Goal: Communication & Community: Answer question/provide support

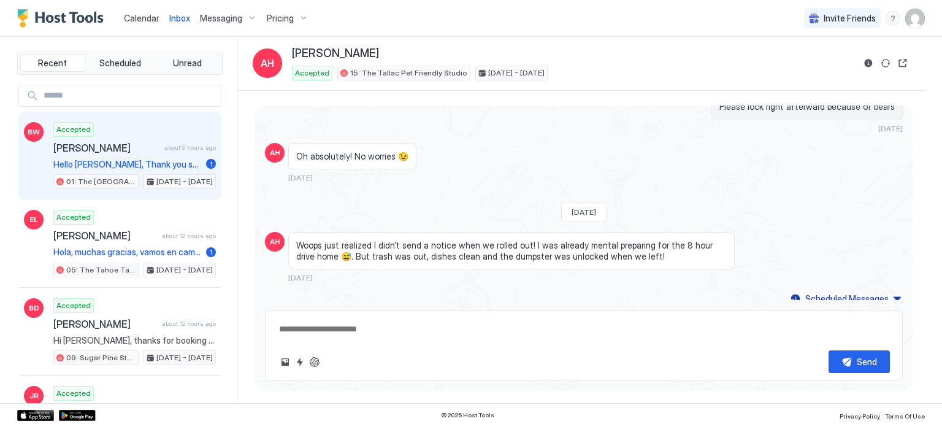
scroll to position [1189, 0]
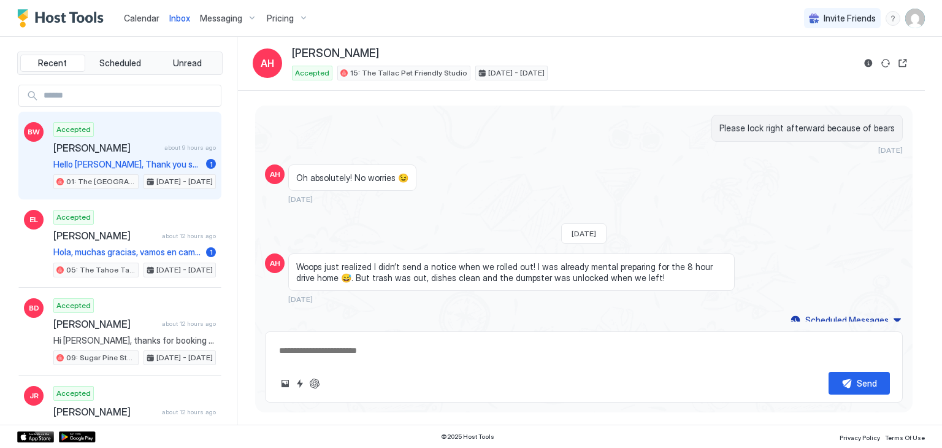
click at [139, 148] on span "[PERSON_NAME]" at bounding box center [106, 148] width 106 height 12
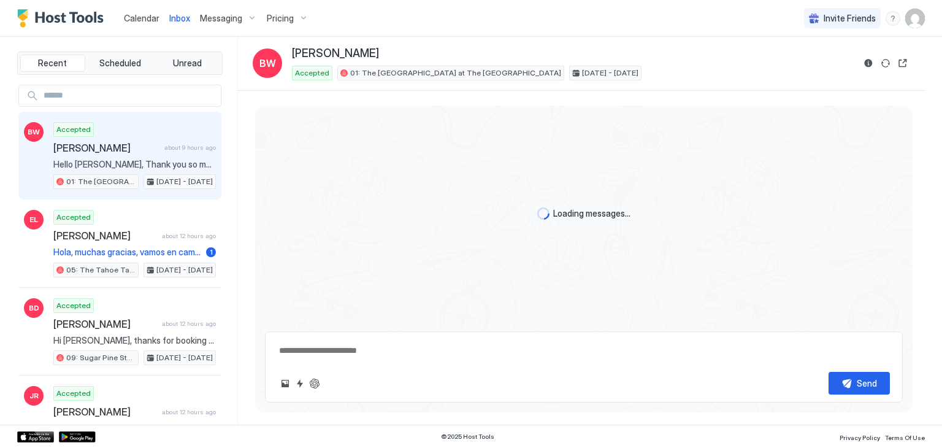
scroll to position [42, 0]
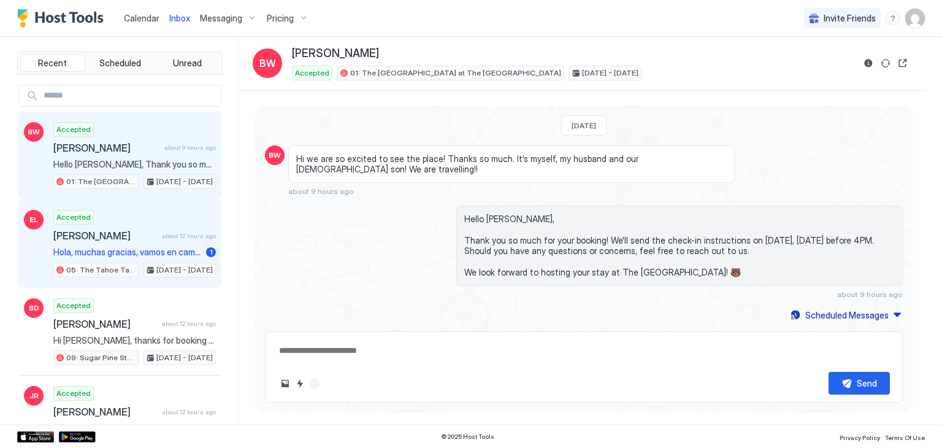
click at [166, 243] on div "Accepted [PERSON_NAME] about 12 hours ago Hola, muchas gracias, vamos en camino…" at bounding box center [134, 243] width 163 height 67
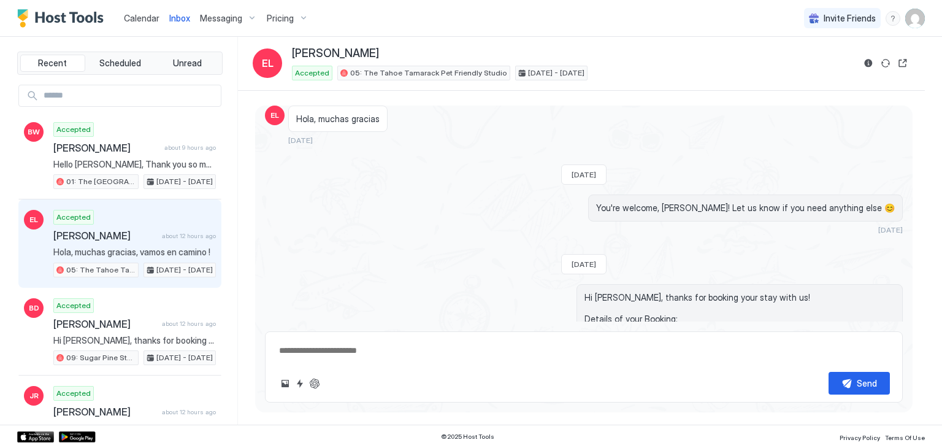
scroll to position [419, 0]
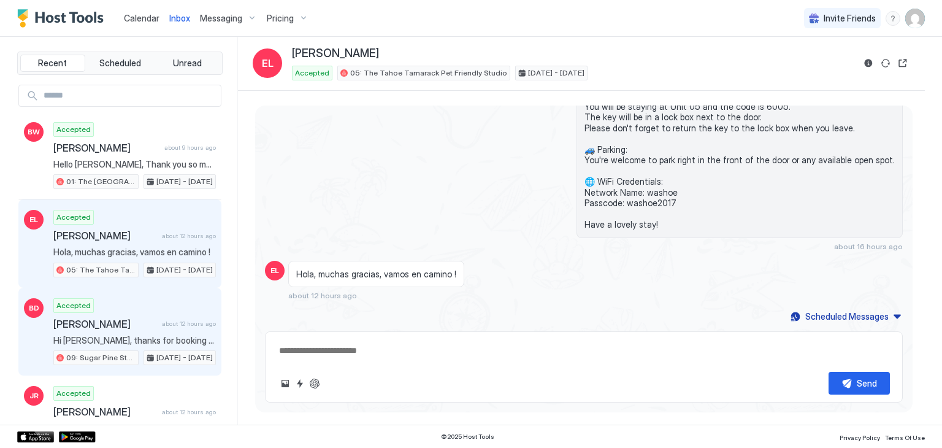
click at [170, 312] on div "Accepted [PERSON_NAME] about 12 hours ago Hi [PERSON_NAME], thanks for booking …" at bounding box center [134, 331] width 163 height 67
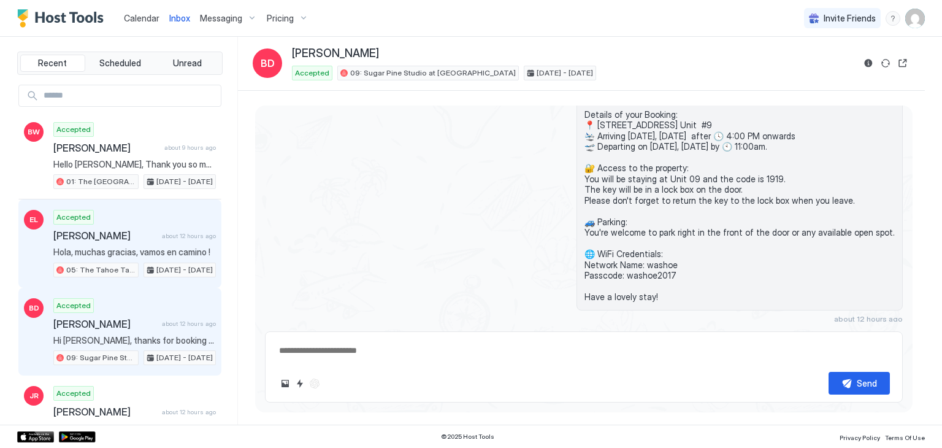
scroll to position [143, 0]
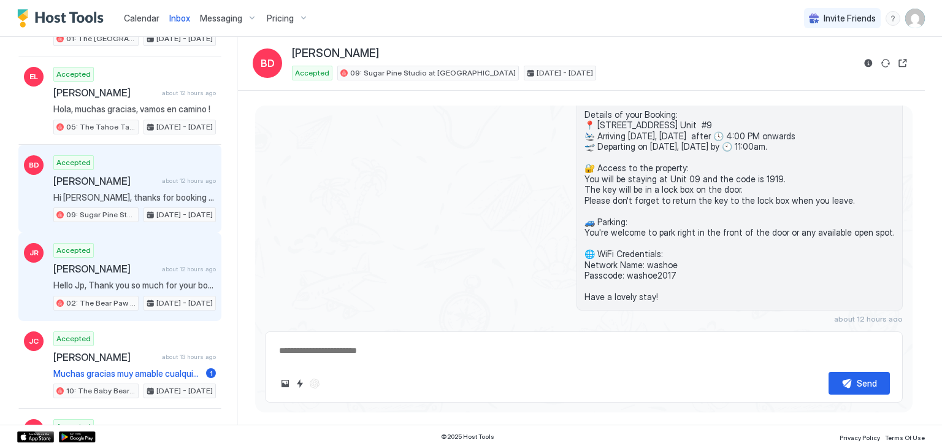
click at [145, 248] on div "Accepted [PERSON_NAME] about 12 hours ago Hello Jp, Thank you so much for your …" at bounding box center [134, 276] width 163 height 67
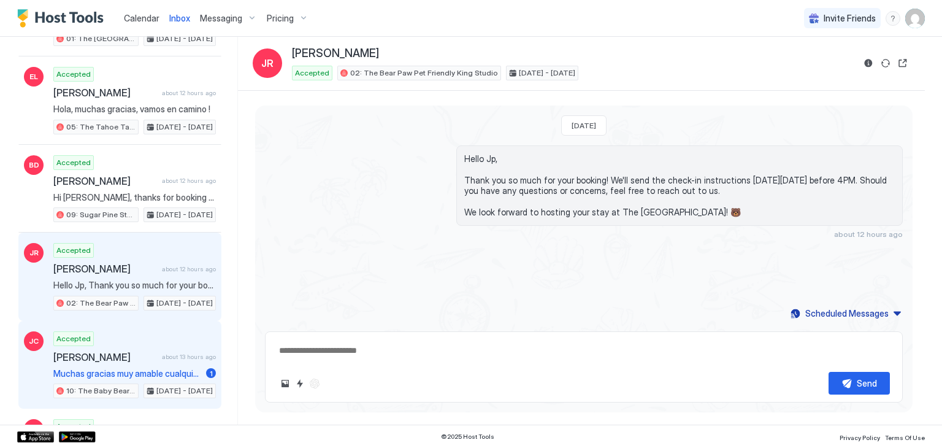
click at [118, 359] on div "Accepted [PERSON_NAME] about 13 hours ago Muchas gracias muy amable cualquier c…" at bounding box center [134, 364] width 163 height 67
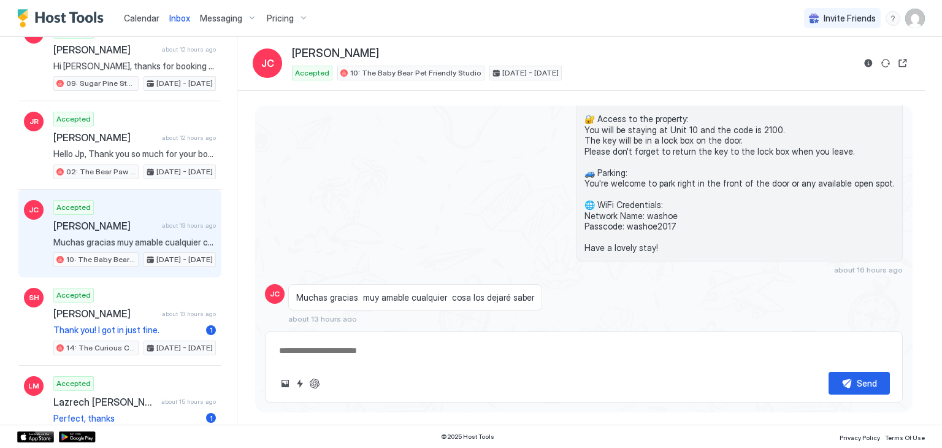
scroll to position [286, 0]
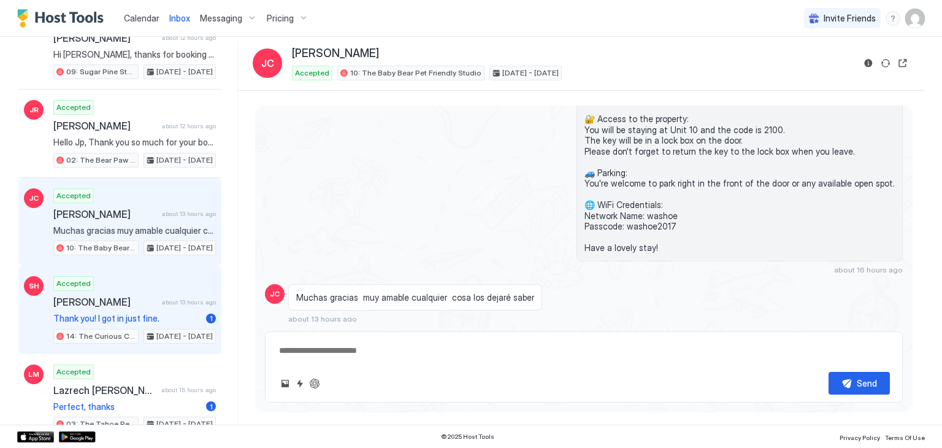
click at [96, 305] on div "Accepted [PERSON_NAME] about 13 hours ago Thank you! I got in just fine. 1 14: …" at bounding box center [134, 309] width 163 height 67
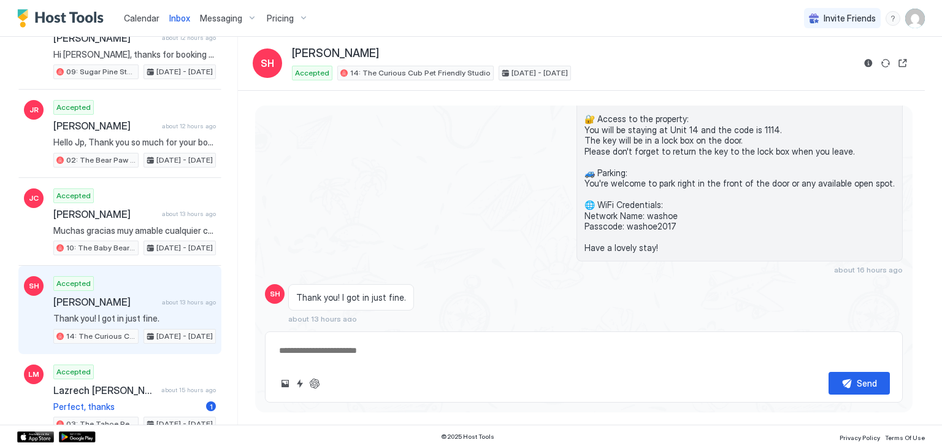
scroll to position [429, 0]
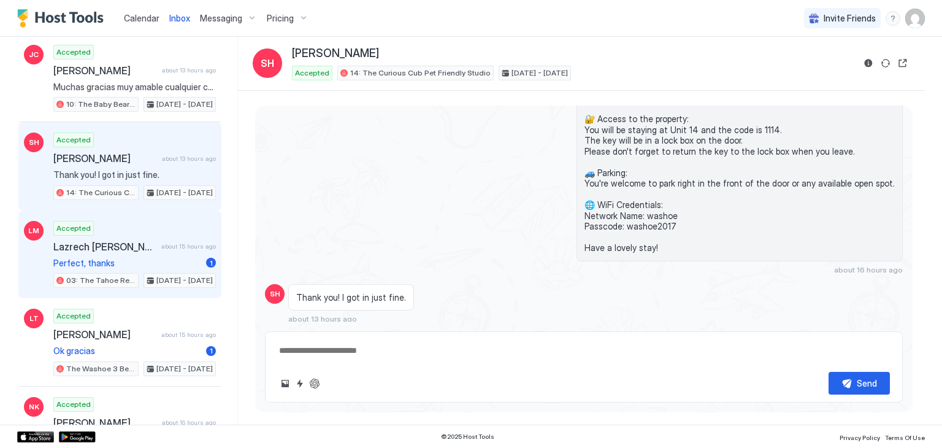
click at [179, 258] on span "Perfect, thanks" at bounding box center [127, 263] width 148 height 11
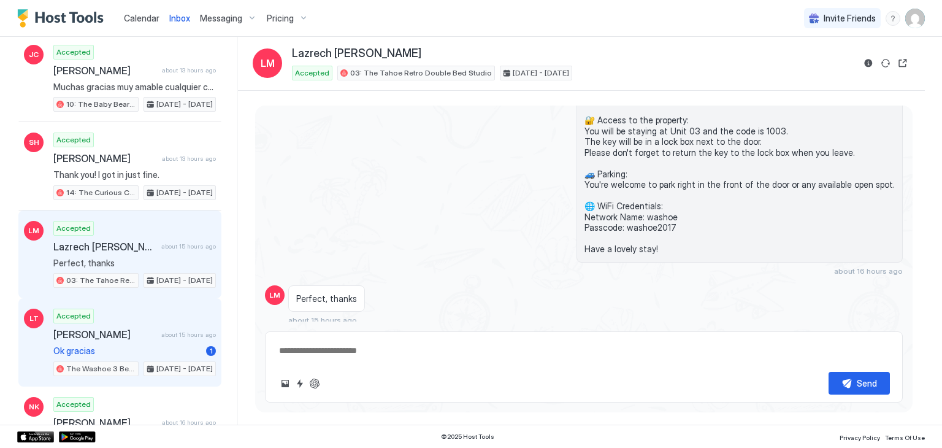
click at [140, 334] on span "[PERSON_NAME]" at bounding box center [104, 334] width 103 height 12
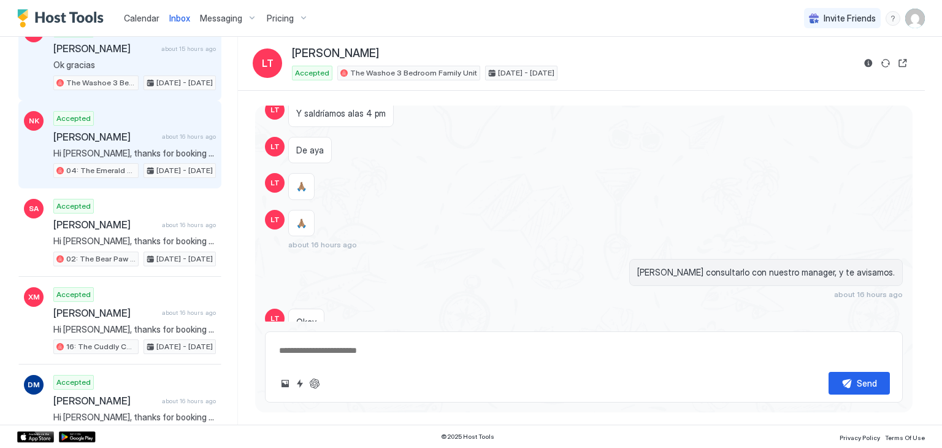
click at [170, 153] on div "Accepted [PERSON_NAME] about 16 hours ago Hi [PERSON_NAME], thanks for booking …" at bounding box center [134, 144] width 163 height 67
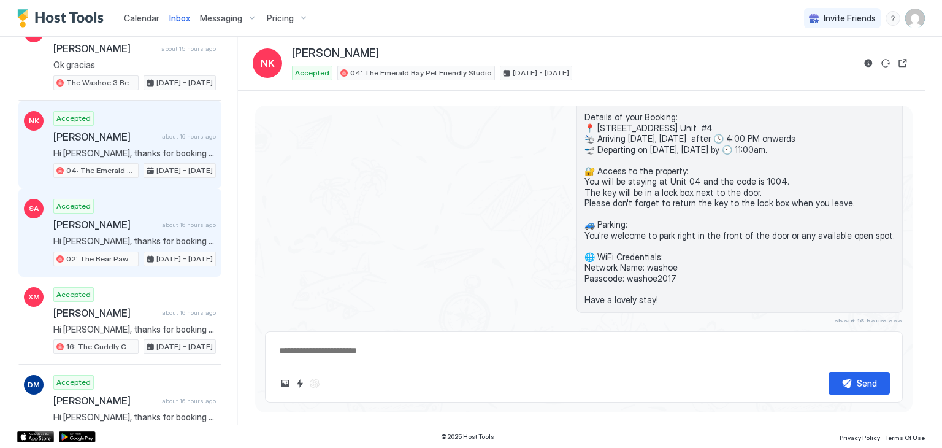
click at [144, 218] on span "[PERSON_NAME]" at bounding box center [105, 224] width 104 height 12
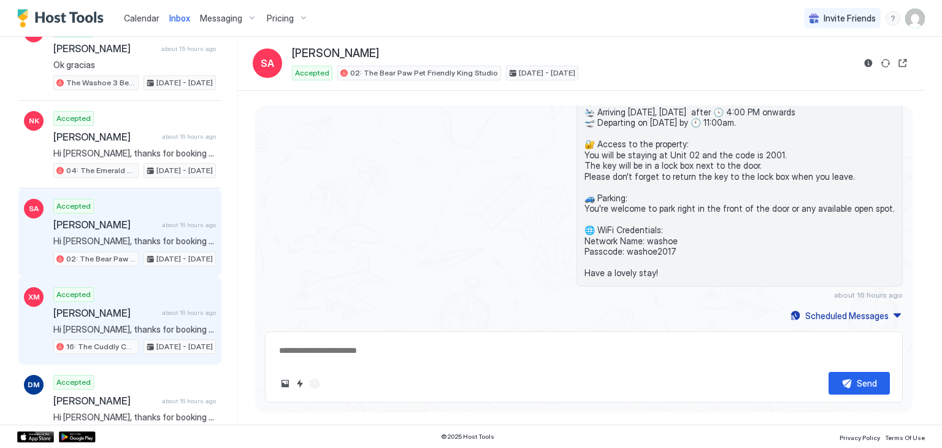
click at [172, 292] on div "Accepted [PERSON_NAME] about 16 hours ago Hi [PERSON_NAME], thanks for booking …" at bounding box center [134, 320] width 163 height 67
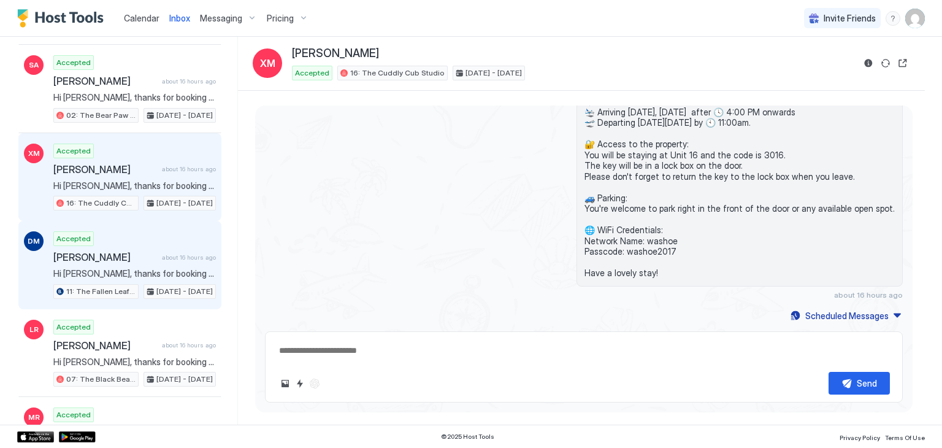
click at [175, 253] on span "about 16 hours ago" at bounding box center [189, 257] width 54 height 8
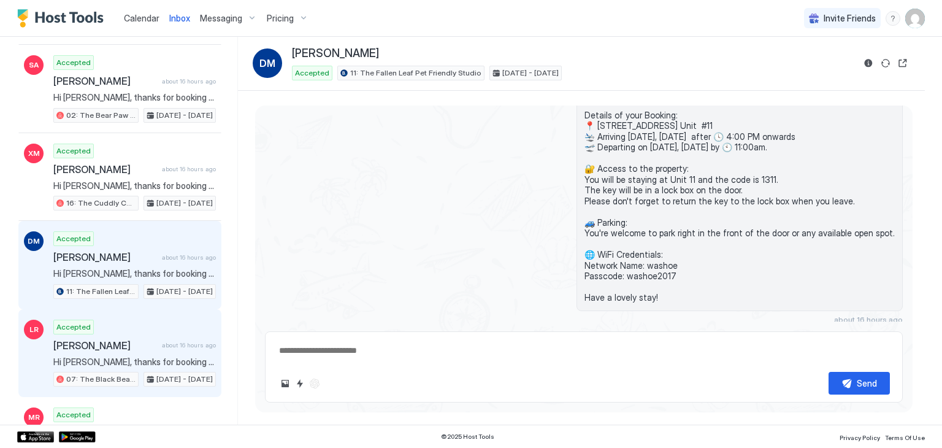
click at [123, 339] on span "[PERSON_NAME]" at bounding box center [105, 345] width 104 height 12
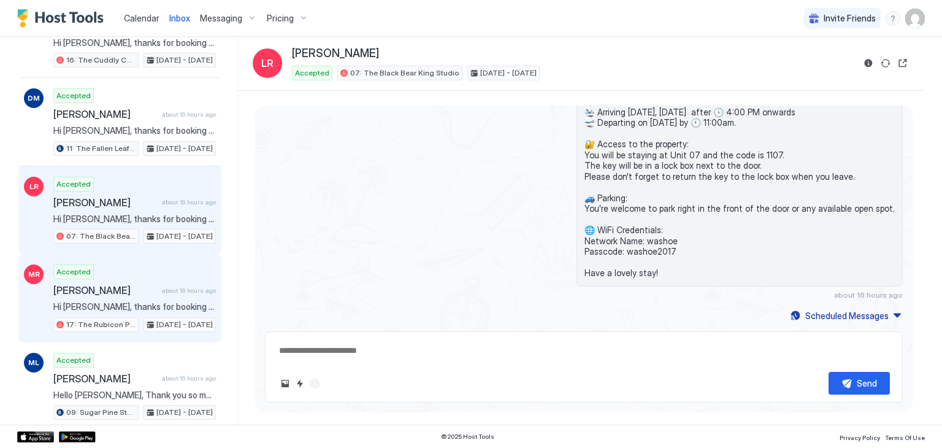
click at [145, 284] on span "[PERSON_NAME]" at bounding box center [105, 290] width 104 height 12
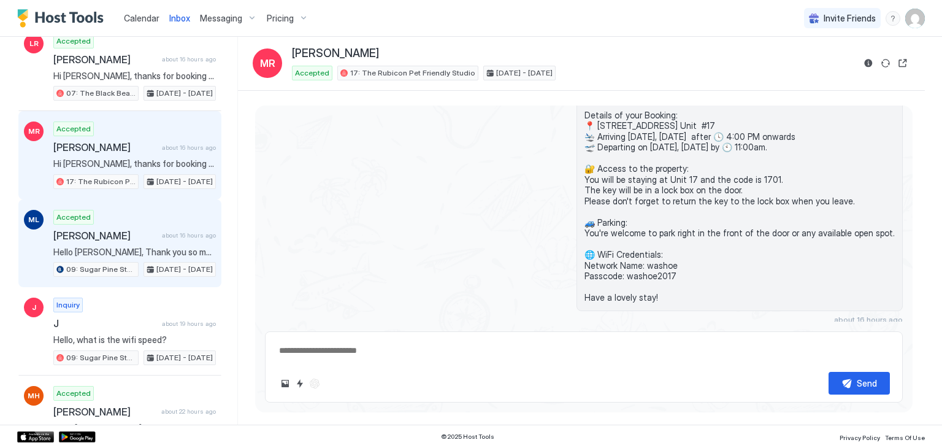
click at [150, 229] on span "[PERSON_NAME]" at bounding box center [105, 235] width 104 height 12
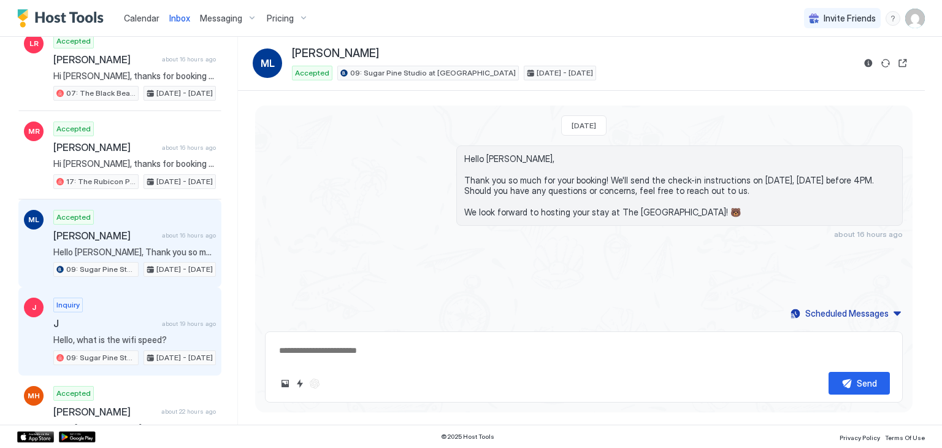
click at [161, 301] on div "Inquiry J about 19 hours ago Hello, what is the wifi speed? 09: Sugar Pine Stud…" at bounding box center [134, 330] width 163 height 67
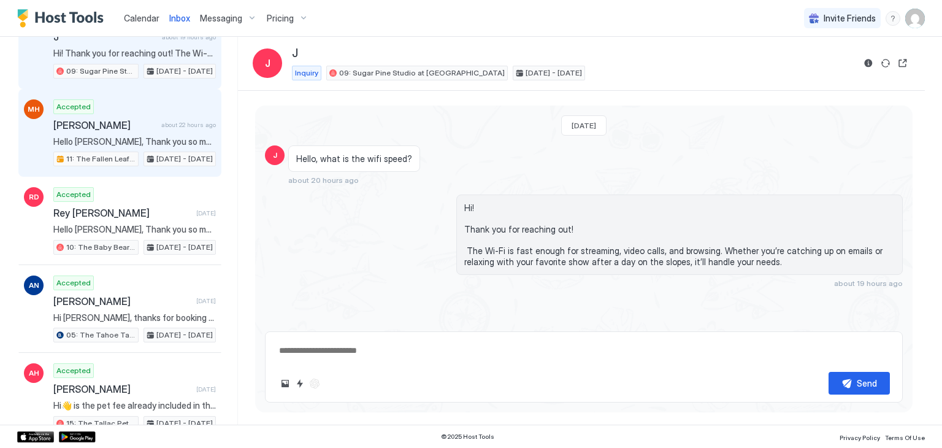
click at [158, 104] on div "Accepted [PERSON_NAME] about 22 hours ago Hello [PERSON_NAME], Thank you so muc…" at bounding box center [134, 132] width 163 height 67
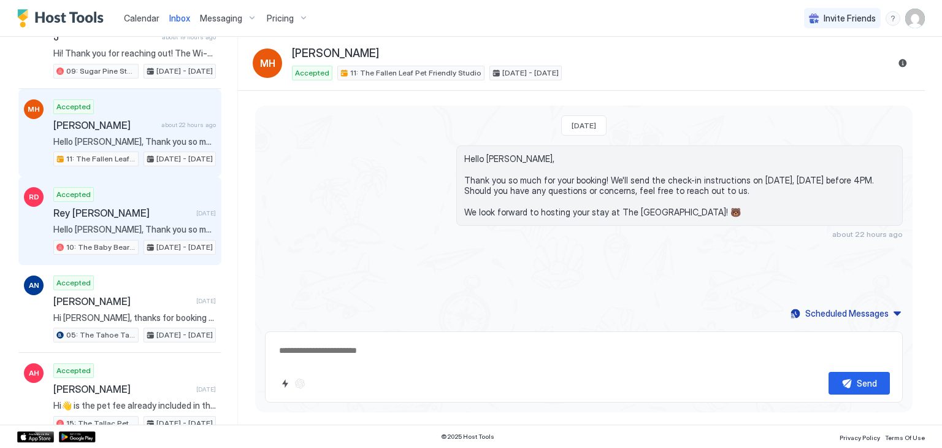
click at [150, 190] on div "Accepted Rey [PERSON_NAME] [DATE] Hello [PERSON_NAME], Thank you so much for yo…" at bounding box center [134, 220] width 163 height 67
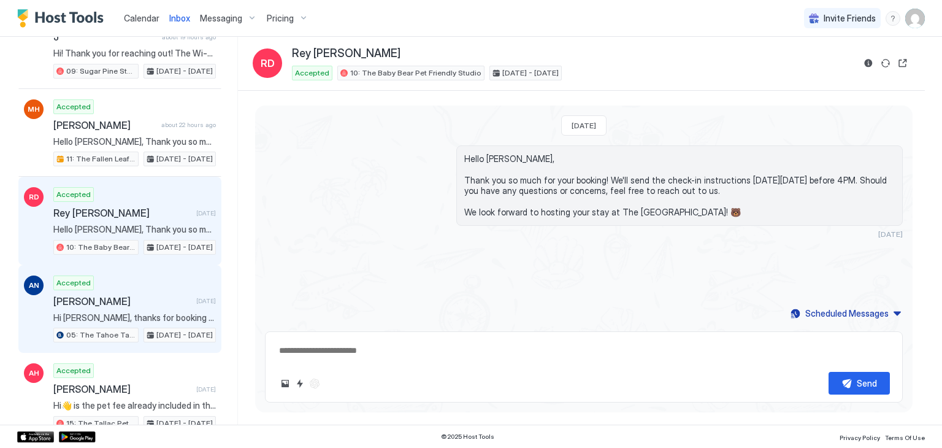
click at [152, 275] on div "Accepted [PERSON_NAME] [DATE] Hi [PERSON_NAME], thanks for booking your stay wi…" at bounding box center [134, 308] width 163 height 67
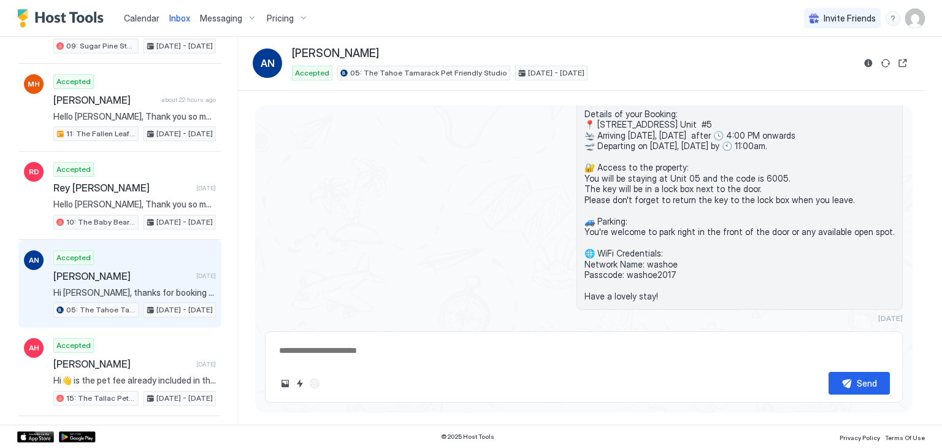
click at [152, 251] on div "Accepted [PERSON_NAME] [DATE] Hi [PERSON_NAME], thanks for booking your stay wi…" at bounding box center [134, 283] width 163 height 67
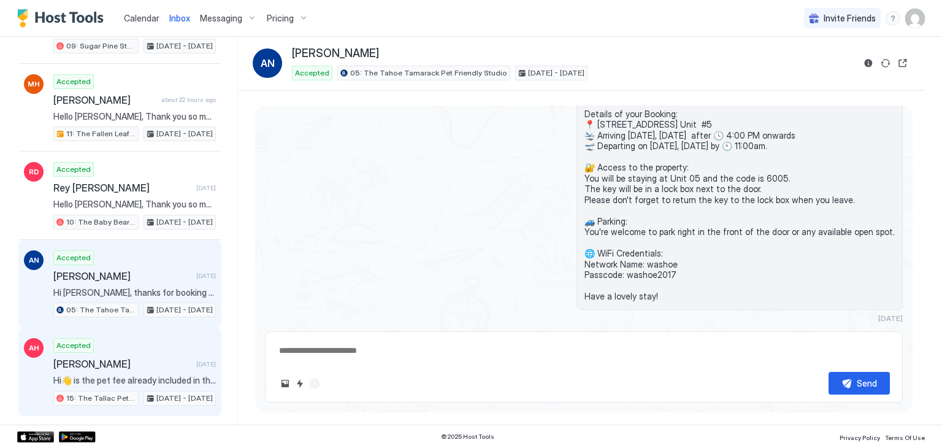
click at [151, 358] on span "[PERSON_NAME]" at bounding box center [122, 364] width 138 height 12
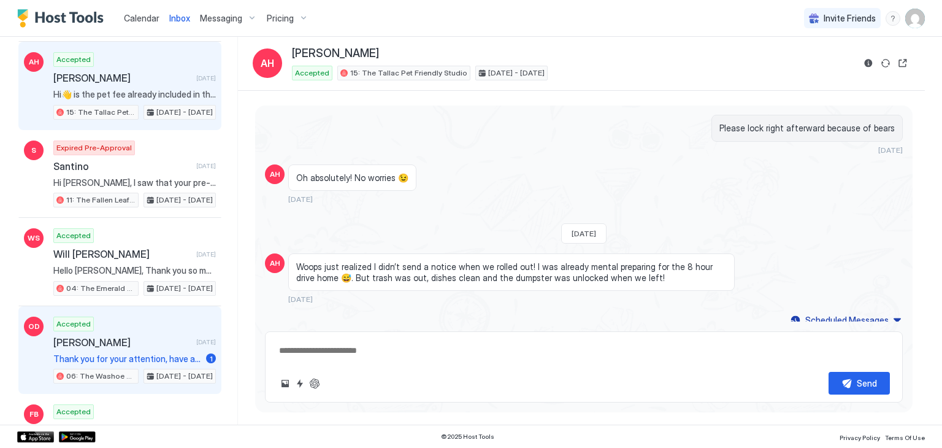
click at [152, 336] on span "[PERSON_NAME]" at bounding box center [122, 342] width 138 height 12
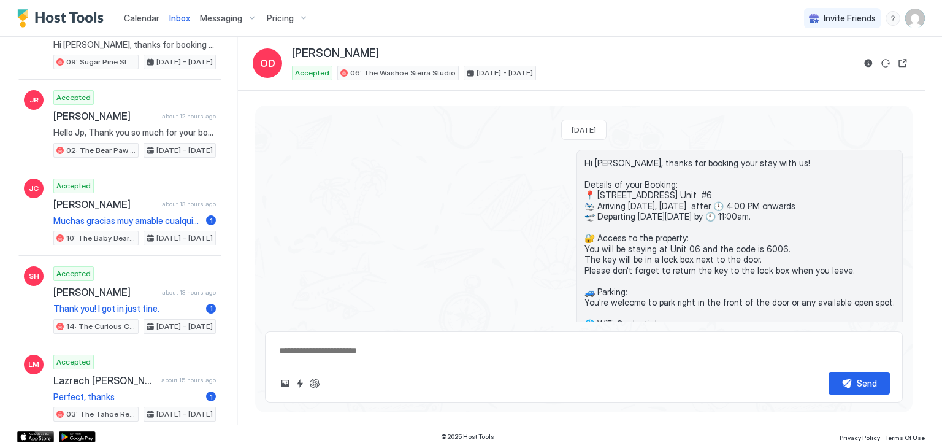
scroll to position [340, 0]
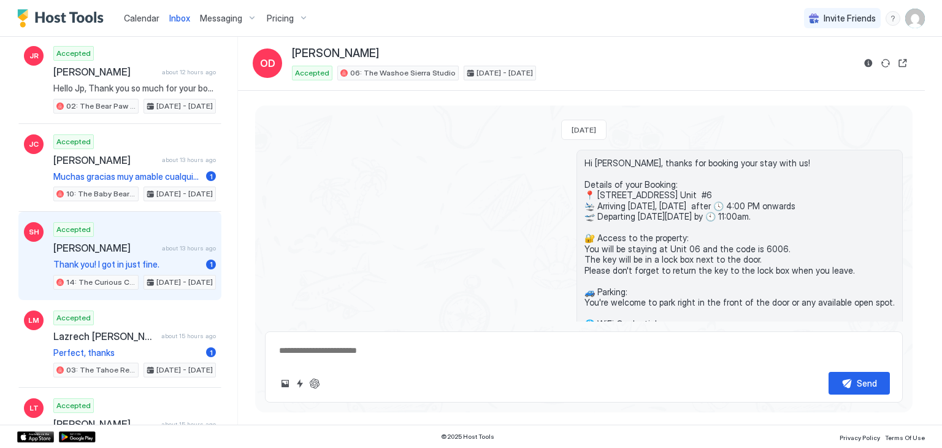
click at [185, 229] on div "Accepted [PERSON_NAME] about 13 hours ago Thank you! I got in just fine. 1 14: …" at bounding box center [134, 255] width 163 height 67
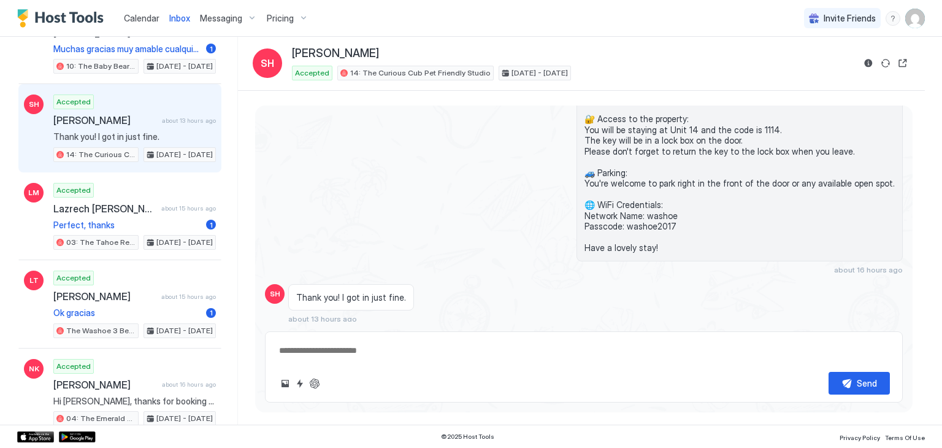
scroll to position [483, 0]
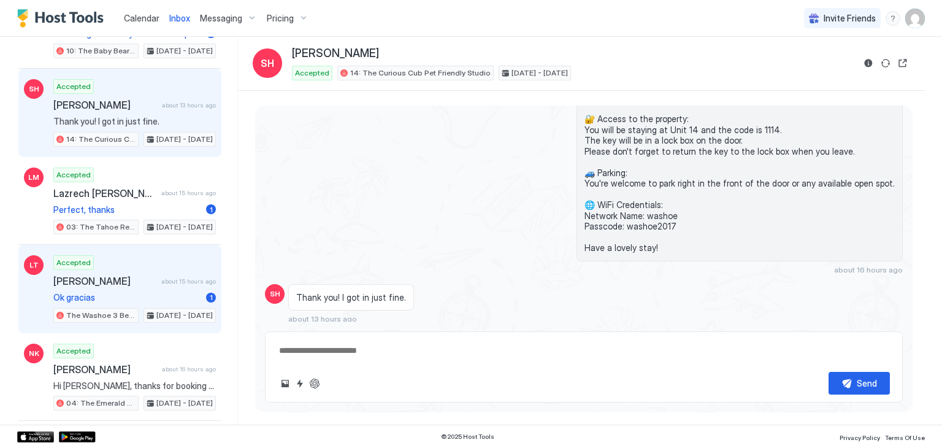
click at [177, 255] on div "Accepted [PERSON_NAME] about 15 hours ago Ok gracias 1 The Washoe 3 Bedroom Fam…" at bounding box center [134, 288] width 163 height 67
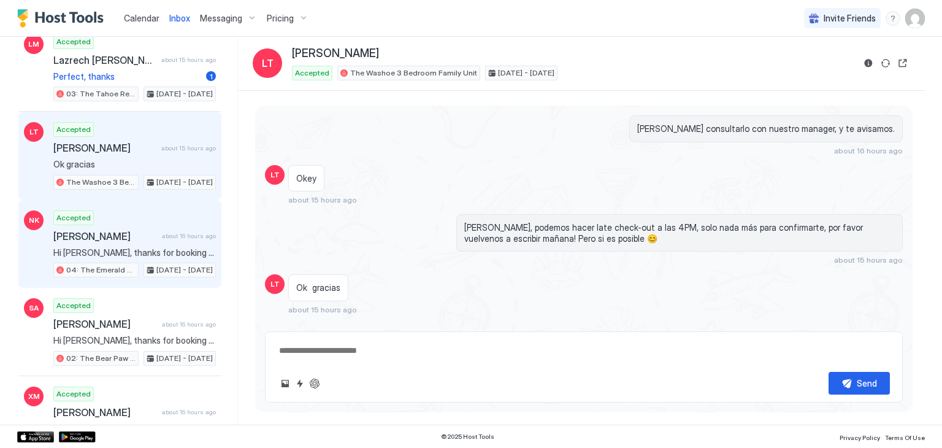
scroll to position [626, 0]
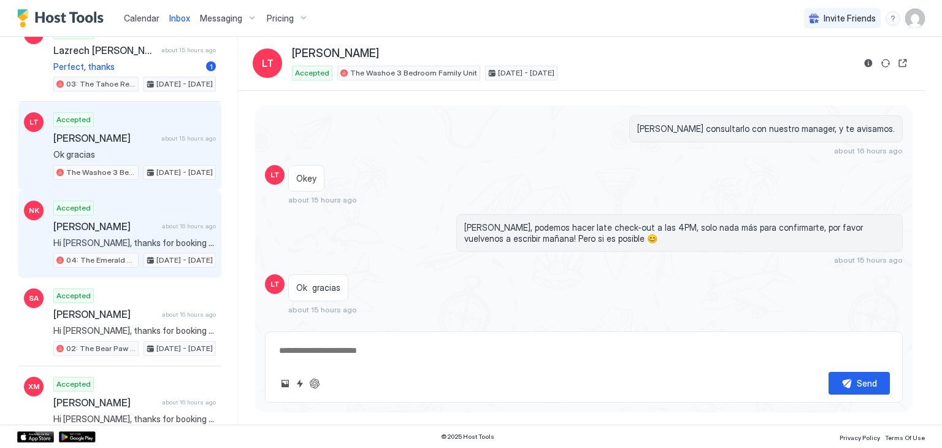
click at [185, 255] on span "[DATE] - [DATE]" at bounding box center [184, 260] width 56 height 11
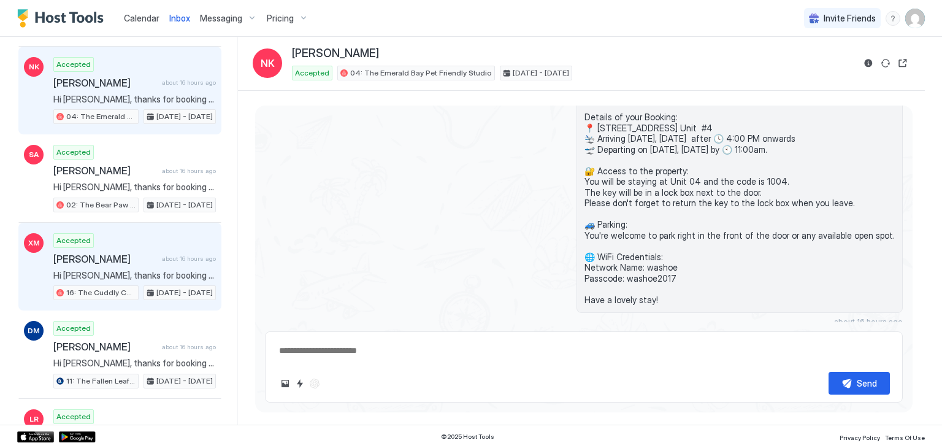
click at [188, 253] on div "[PERSON_NAME] about 16 hours ago" at bounding box center [134, 259] width 163 height 12
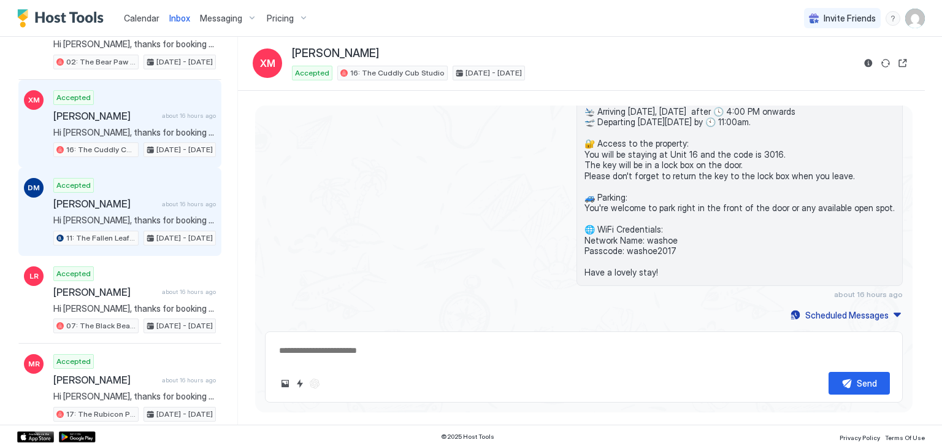
click at [183, 204] on div "Accepted [PERSON_NAME] about 16 hours ago Hi [PERSON_NAME], thanks for booking …" at bounding box center [134, 211] width 163 height 67
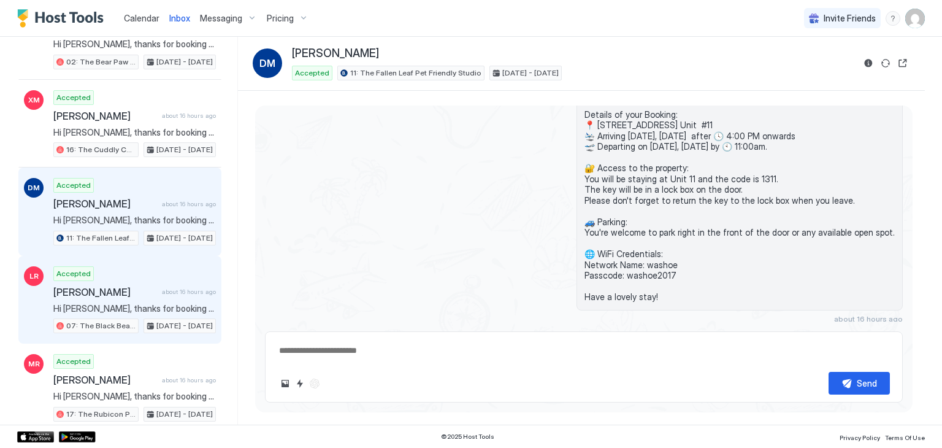
click at [145, 286] on span "[PERSON_NAME]" at bounding box center [105, 292] width 104 height 12
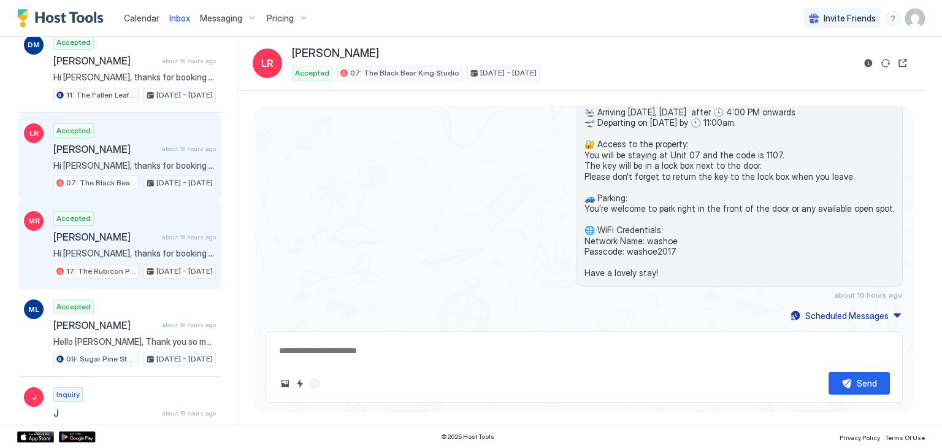
click at [156, 266] on span "[DATE] - [DATE]" at bounding box center [184, 271] width 56 height 11
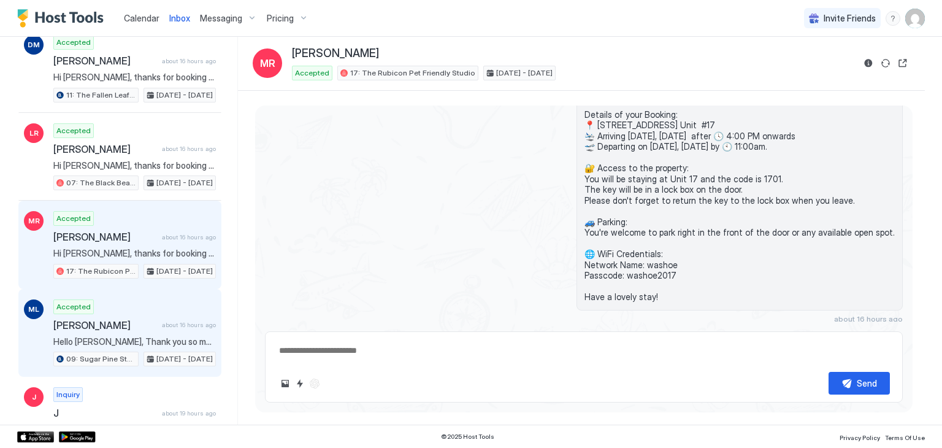
click at [150, 299] on div "Accepted [PERSON_NAME] about 16 hours ago Hello [PERSON_NAME], Thank you so muc…" at bounding box center [134, 332] width 163 height 67
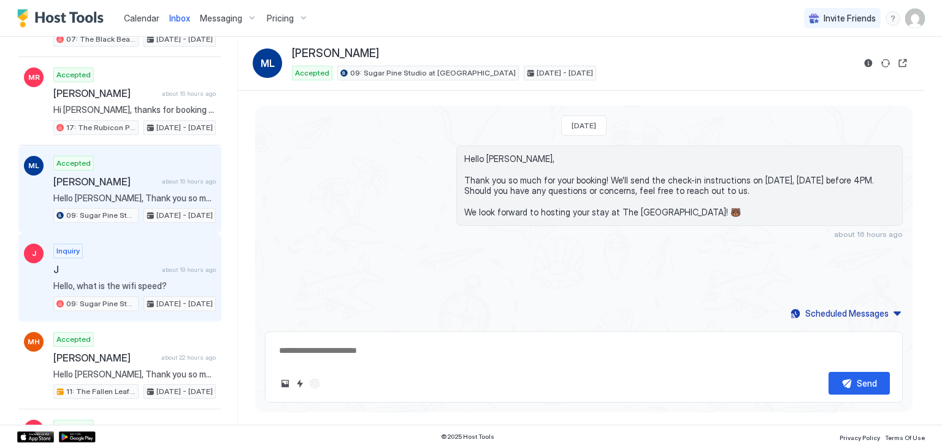
click at [151, 264] on div "Inquiry J about 19 hours ago Hello, what is the wifi speed? 09: Sugar Pine Stud…" at bounding box center [134, 276] width 163 height 67
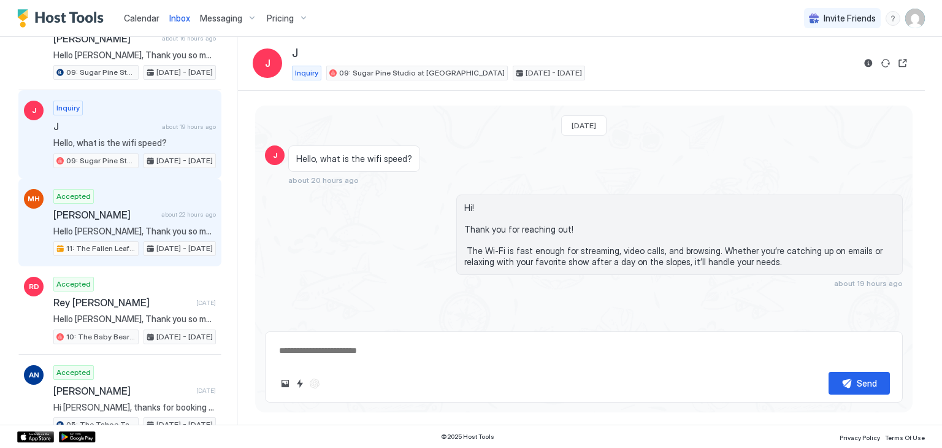
click at [148, 209] on span "[PERSON_NAME]" at bounding box center [104, 215] width 103 height 12
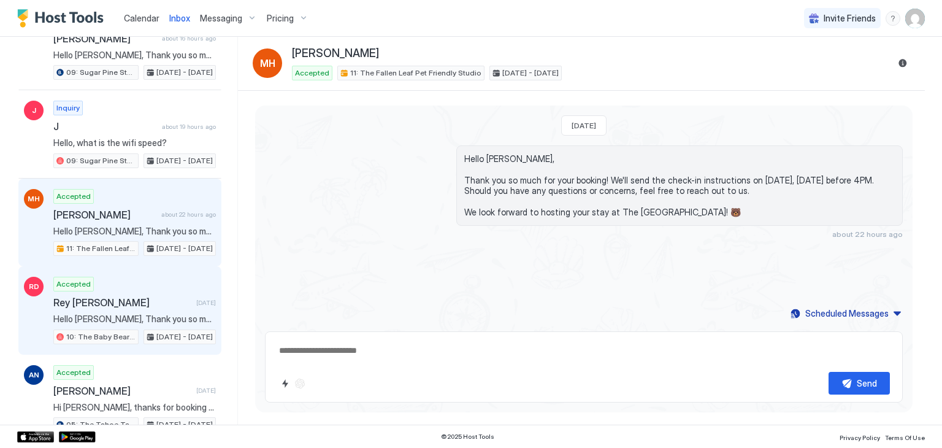
click at [145, 266] on div "RD Accepted Rey [PERSON_NAME] [DATE] Hello [PERSON_NAME], Thank you so much for…" at bounding box center [119, 310] width 203 height 88
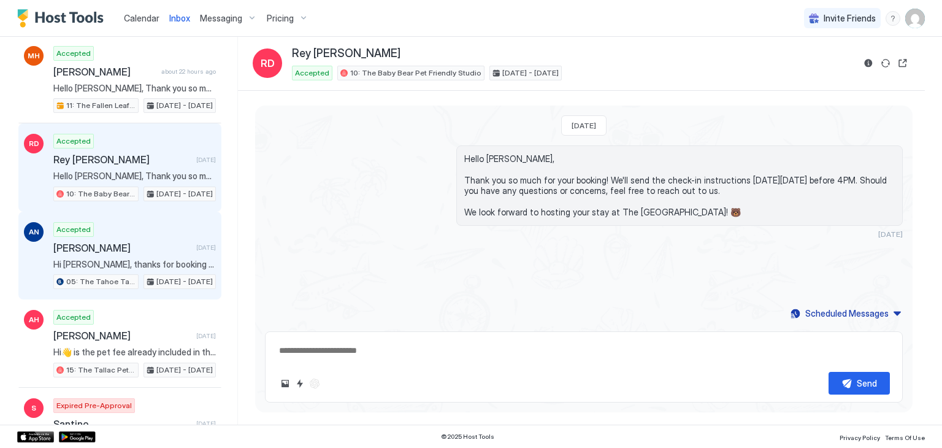
click at [145, 259] on span "Hi [PERSON_NAME], thanks for booking your stay with us! Details of your Booking…" at bounding box center [134, 264] width 163 height 11
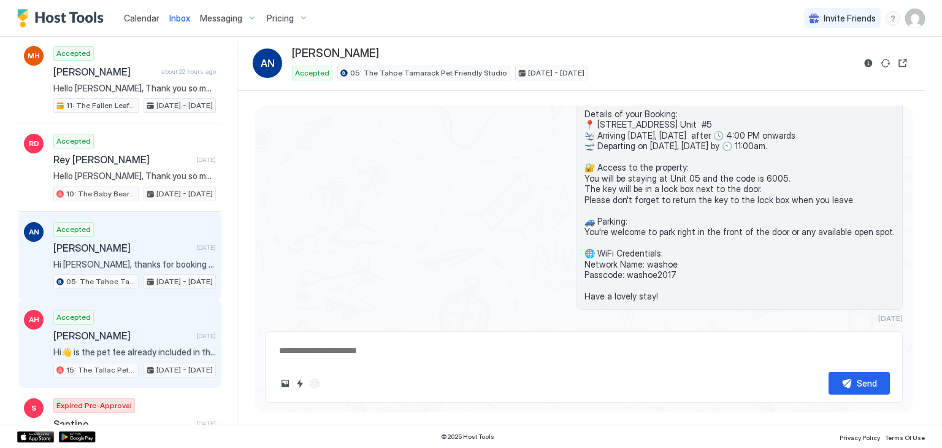
click at [145, 299] on div "AH Accepted [PERSON_NAME] [DATE] Hi👋 is the pet fee already included in this ? …" at bounding box center [119, 343] width 203 height 88
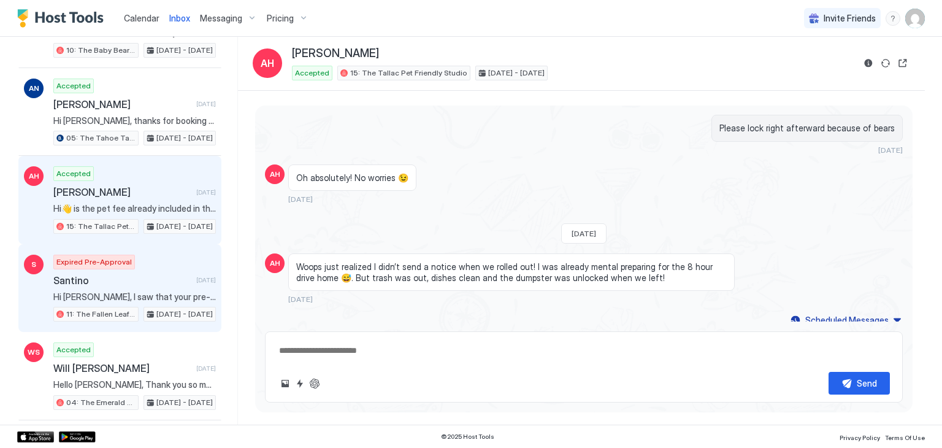
click at [112, 291] on span "Hi [PERSON_NAME], I saw that your pre-approval expired and wanted to let you kn…" at bounding box center [134, 296] width 163 height 11
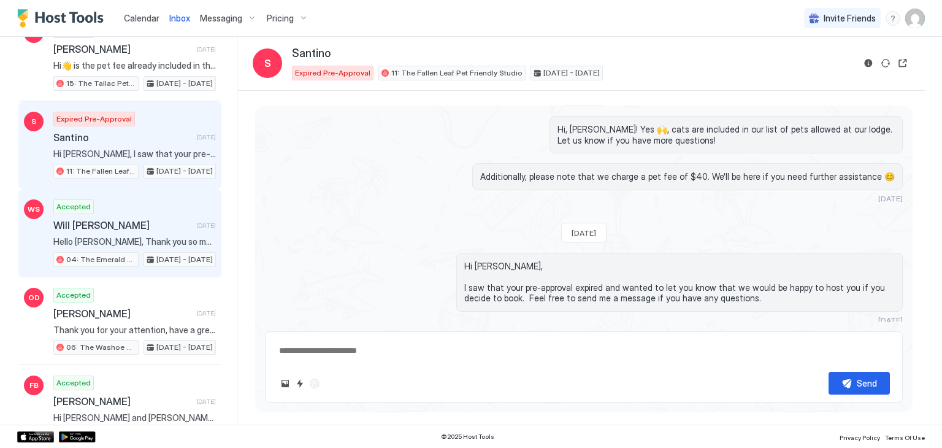
click at [151, 236] on span "Hello [PERSON_NAME], Thank you so much for your booking! We'll send the check-i…" at bounding box center [134, 241] width 163 height 11
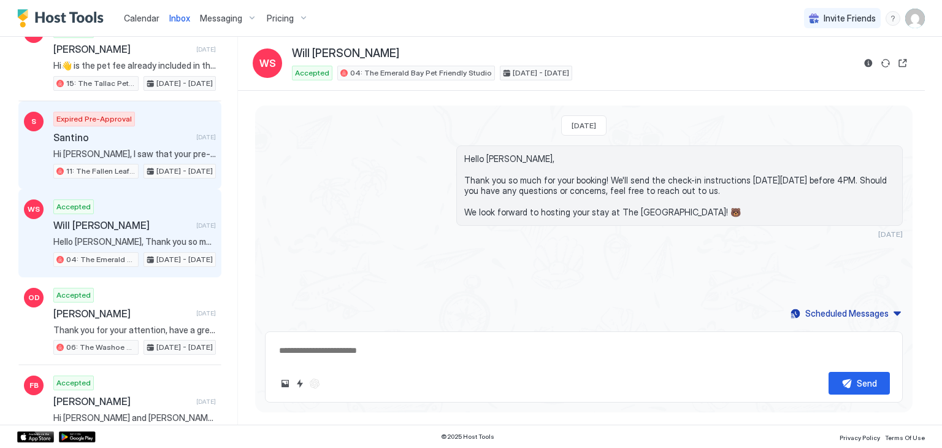
click at [140, 143] on div "Expired Pre-Approval Santino [DATE] Hi [PERSON_NAME], I saw that your pre-appro…" at bounding box center [134, 145] width 163 height 67
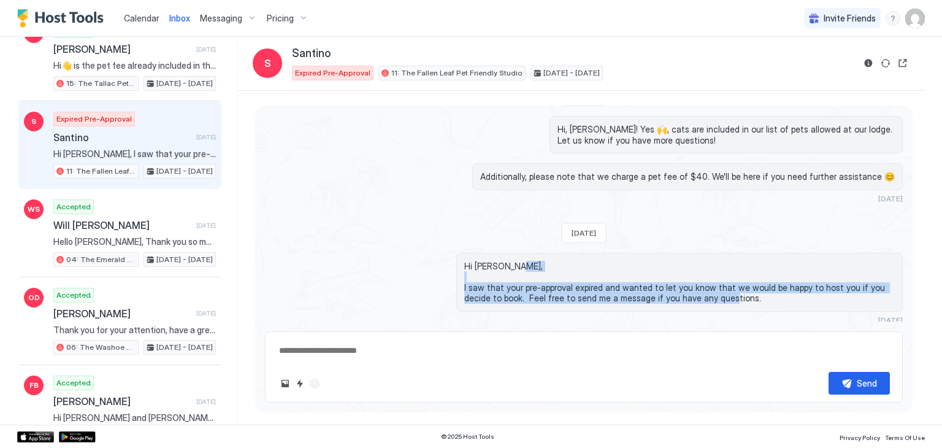
drag, startPoint x: 716, startPoint y: 303, endPoint x: 457, endPoint y: 280, distance: 260.4
click at [457, 280] on div "Hi [PERSON_NAME], I saw that your pre-approval expired and wanted to let you kn…" at bounding box center [679, 282] width 446 height 59
copy span "I saw that your pre-approval expired and wanted to let you know that we would b…"
click at [462, 195] on div "Additionally, please note that we charge a pet fee of $40. We'll be here if you…" at bounding box center [679, 183] width 446 height 40
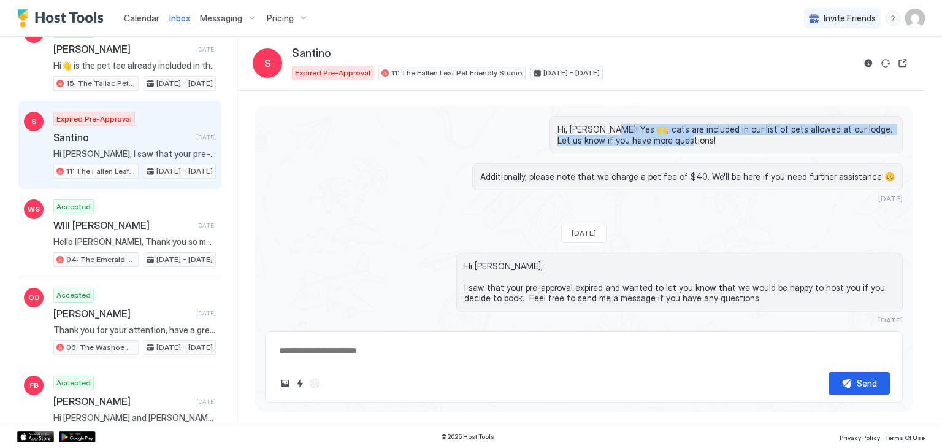
drag, startPoint x: 649, startPoint y: 126, endPoint x: 759, endPoint y: 145, distance: 111.4
click at [759, 145] on div "Hi, [PERSON_NAME]! Yes 🙌, cats are included in our list of pets allowed at our …" at bounding box center [726, 134] width 353 height 37
copy span "es 🙌, cats are included in our list of pets allowed at our lodge. Let us know i…"
drag, startPoint x: 402, startPoint y: 192, endPoint x: 410, endPoint y: 190, distance: 7.8
click at [402, 192] on div "Additionally, please note that we charge a pet fee of $40. We'll be here if you…" at bounding box center [584, 183] width 638 height 40
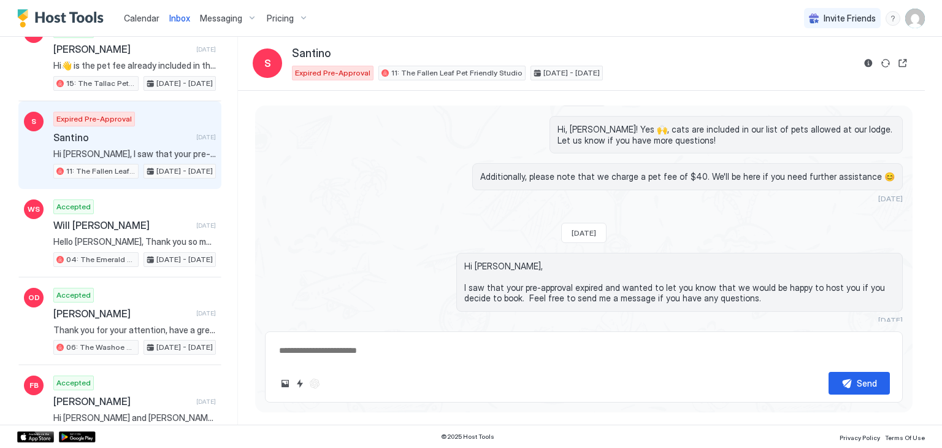
click at [520, 171] on span "Additionally, please note that we charge a pet fee of $40. We'll be here if you…" at bounding box center [687, 176] width 415 height 11
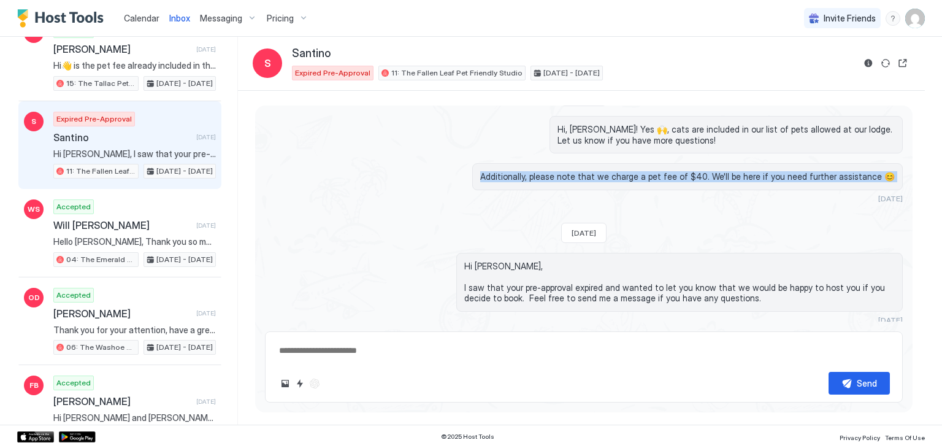
click at [520, 171] on span "Additionally, please note that we charge a pet fee of $40. We'll be here if you…" at bounding box center [687, 176] width 415 height 11
copy span "Additionally, please note that we charge a pet fee of $40. We'll be here if you…"
click at [464, 171] on div "Additionally, please note that we charge a pet fee of $40. We'll be here if you…" at bounding box center [679, 183] width 446 height 40
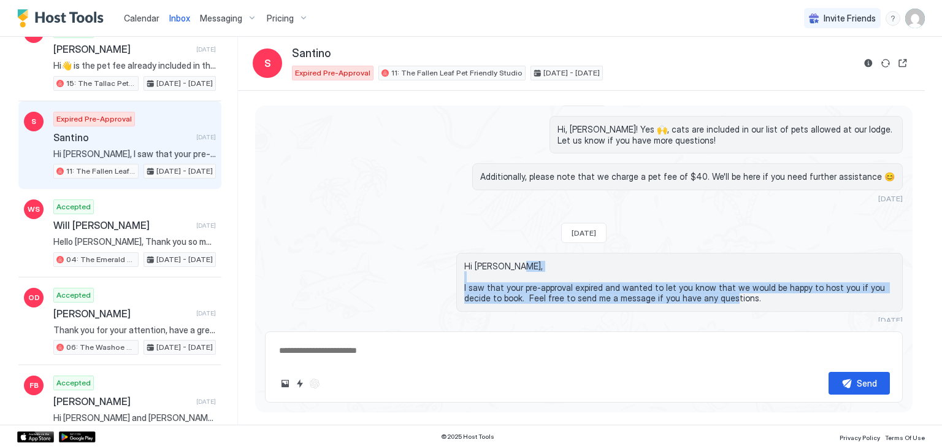
drag, startPoint x: 461, startPoint y: 283, endPoint x: 722, endPoint y: 301, distance: 261.9
click at [722, 301] on span "Hi [PERSON_NAME], I saw that your pre-approval expired and wanted to let you kn…" at bounding box center [679, 282] width 431 height 43
copy span "I saw that your pre-approval expired and wanted to let you know that we would b…"
click at [334, 167] on div "Additionally, please note that we charge a pet fee of $40. We'll be here if you…" at bounding box center [584, 183] width 638 height 40
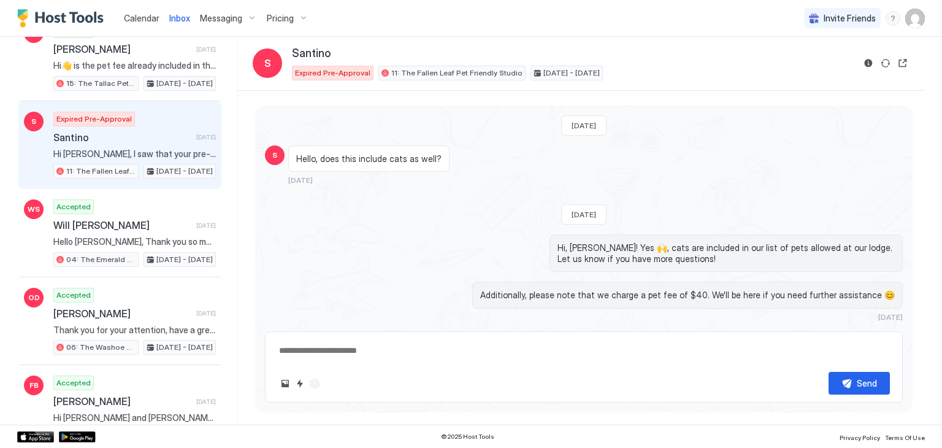
scroll to position [118, 0]
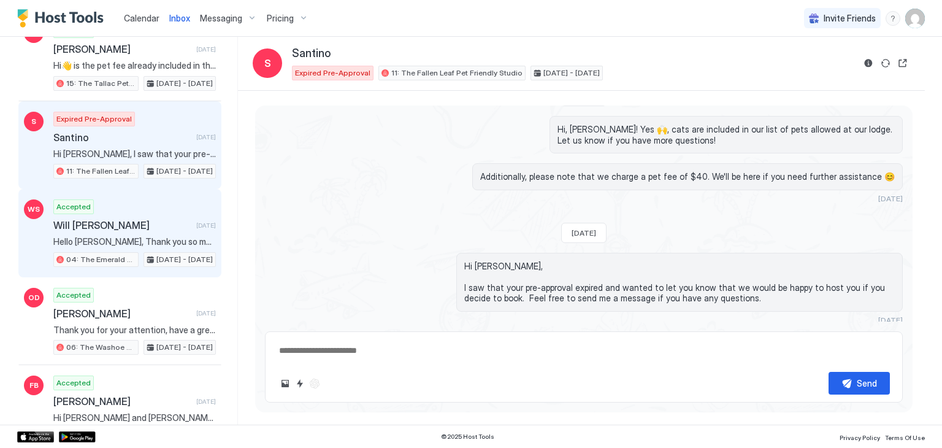
click at [164, 199] on div "Accepted Will [PERSON_NAME] [DATE] Hello Will, Thank you so much for your booki…" at bounding box center [134, 232] width 163 height 67
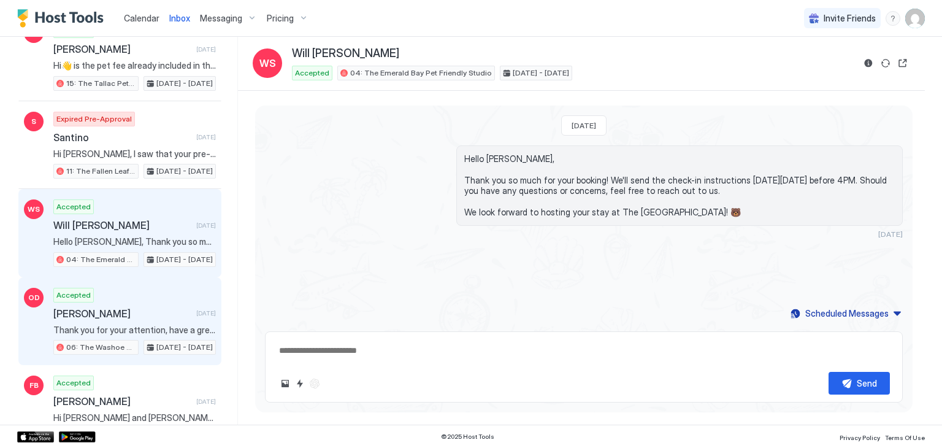
click at [148, 288] on div "Accepted [PERSON_NAME] [DATE] Thank you for your attention, have a great weeken…" at bounding box center [134, 321] width 163 height 67
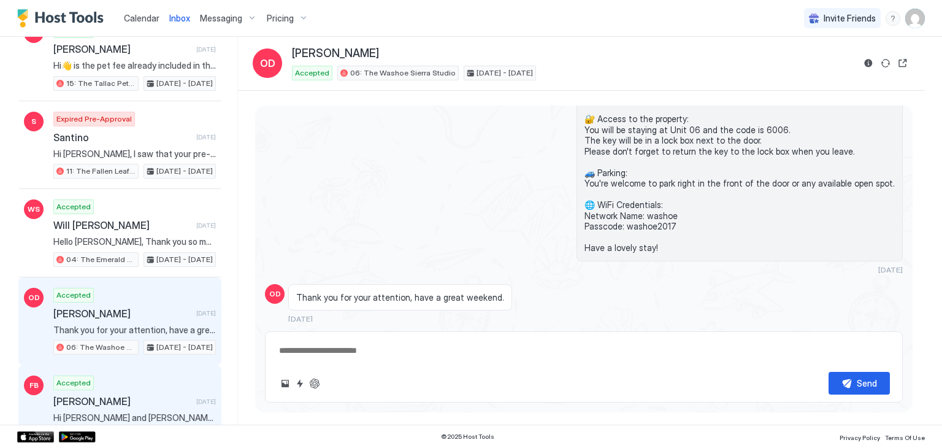
scroll to position [324, 0]
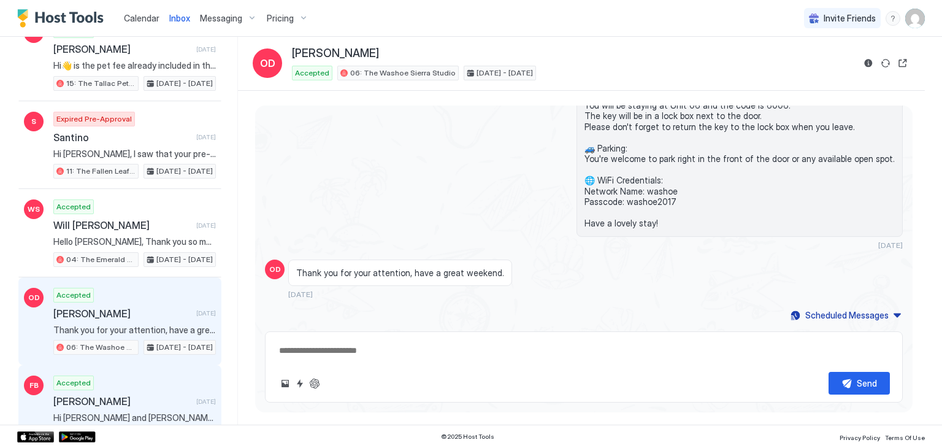
click at [137, 375] on div "Accepted [PERSON_NAME] [DATE] Hi [PERSON_NAME] and [PERSON_NAME], my husband an…" at bounding box center [134, 408] width 163 height 67
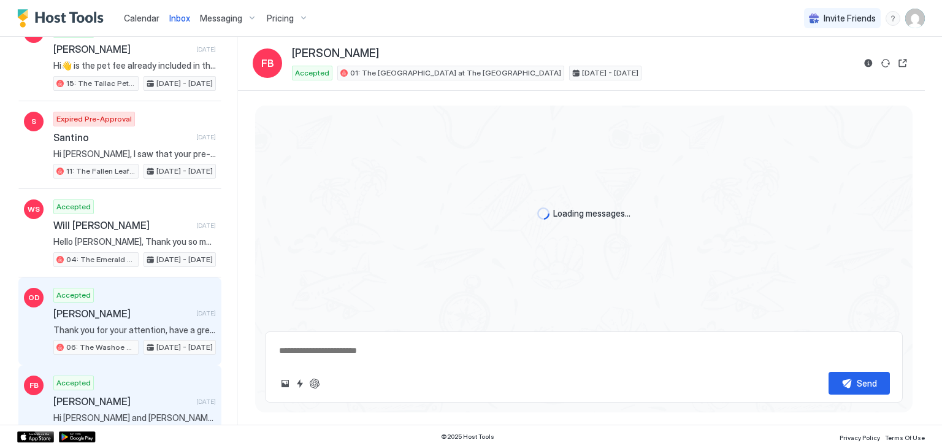
click at [173, 307] on span "[PERSON_NAME]" at bounding box center [122, 313] width 138 height 12
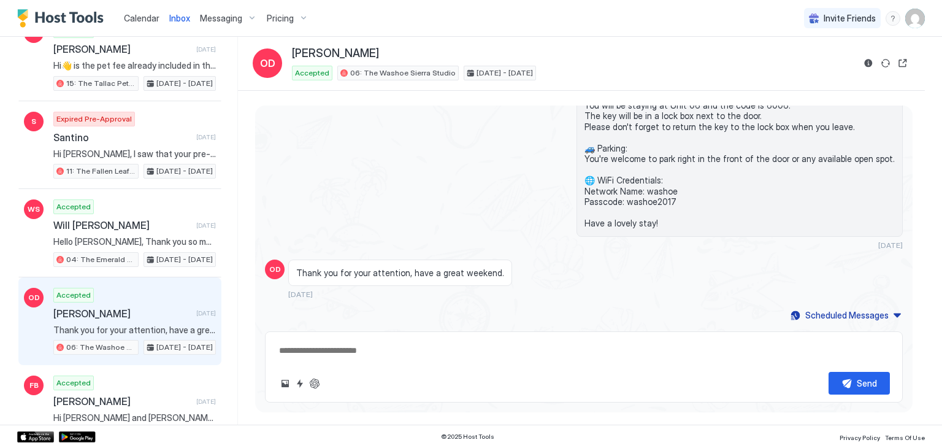
scroll to position [1914, 0]
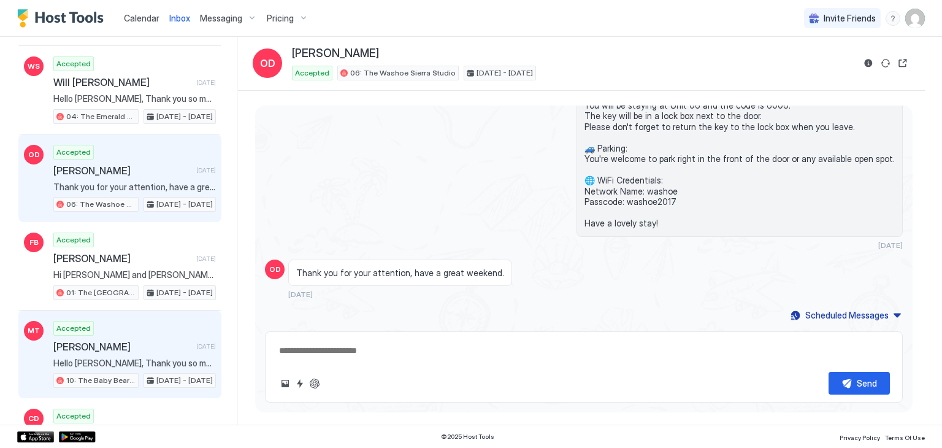
click at [162, 340] on span "[PERSON_NAME]" at bounding box center [122, 346] width 138 height 12
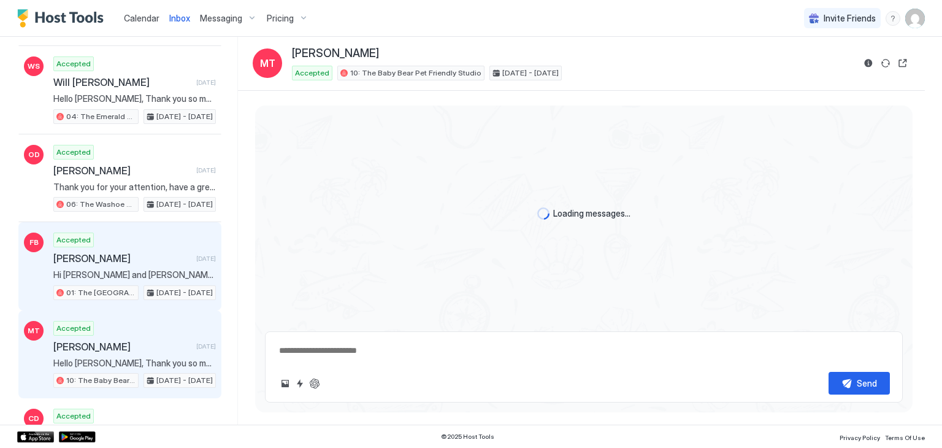
click at [151, 252] on span "[PERSON_NAME]" at bounding box center [122, 258] width 138 height 12
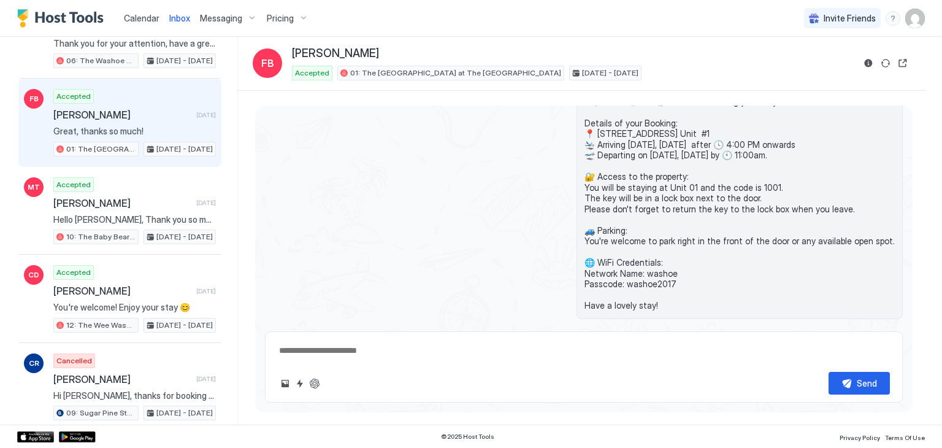
scroll to position [297, 0]
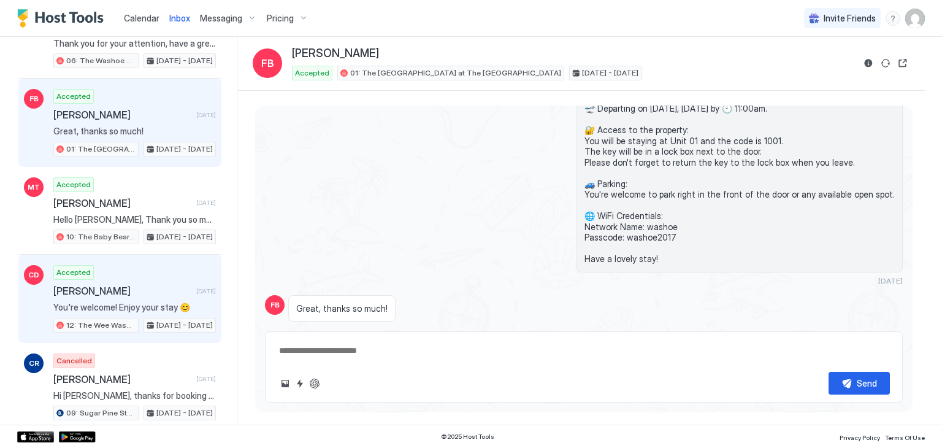
click at [144, 265] on div "Accepted [PERSON_NAME] [DATE] You're welcome! Enjoy your stay 😊 12: The Wee Was…" at bounding box center [134, 298] width 163 height 67
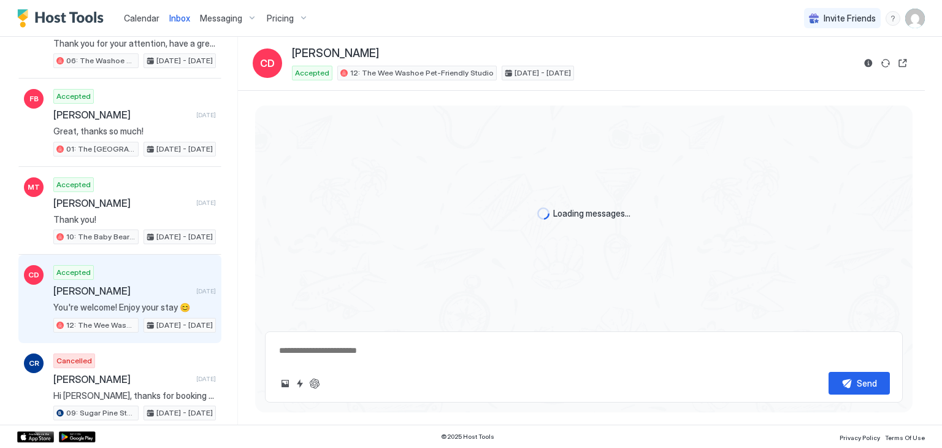
scroll to position [458, 0]
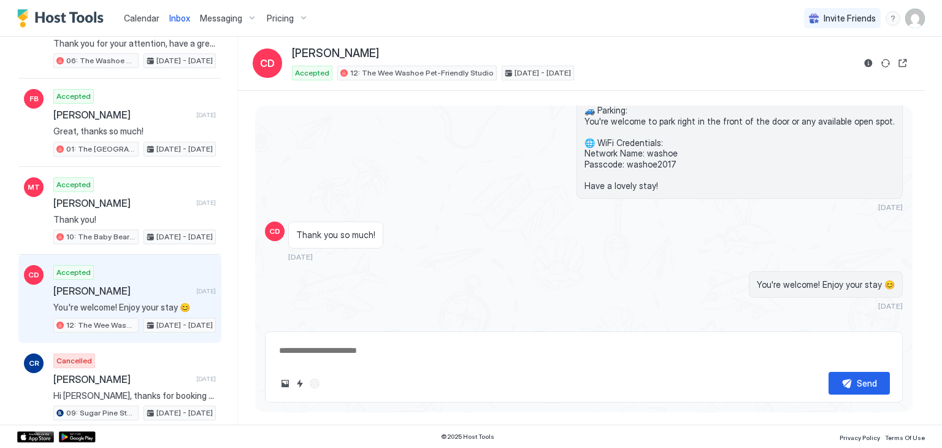
click at [816, 279] on span "You're welcome! Enjoy your stay 😊" at bounding box center [826, 284] width 138 height 11
copy span "You're welcome! Enjoy your stay 😊"
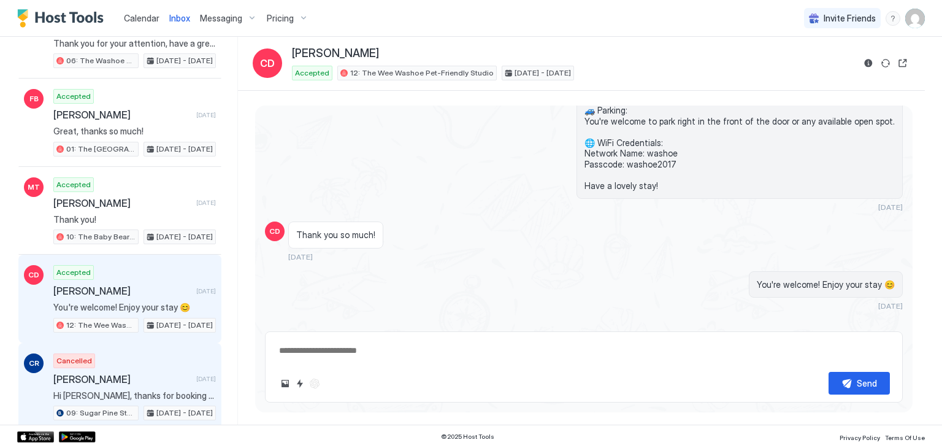
click at [137, 353] on div "Cancelled [PERSON_NAME] [DATE] Hi [PERSON_NAME], thanks for booking your stay w…" at bounding box center [134, 386] width 163 height 67
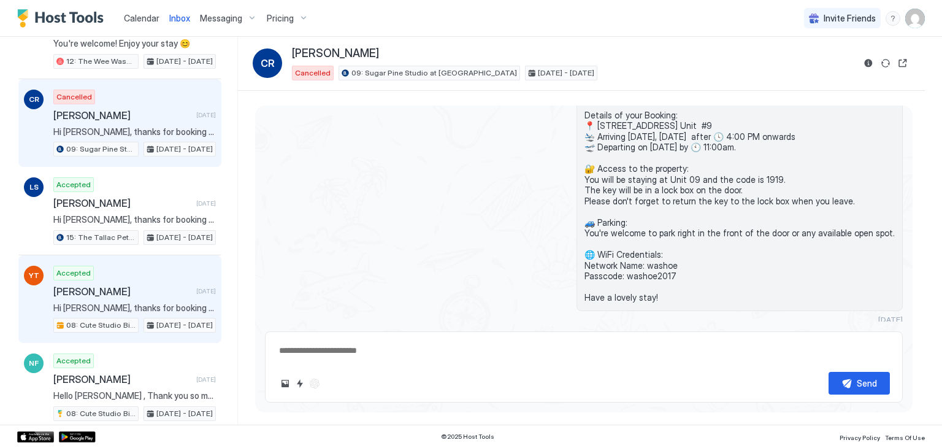
scroll to position [2343, 0]
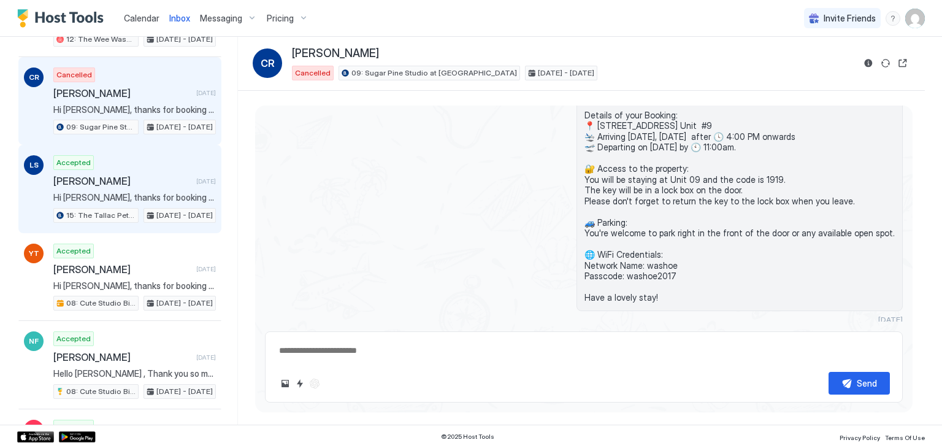
click at [156, 192] on span "Hi [PERSON_NAME], thanks for booking your stay with us! Details of your Booking…" at bounding box center [134, 197] width 163 height 11
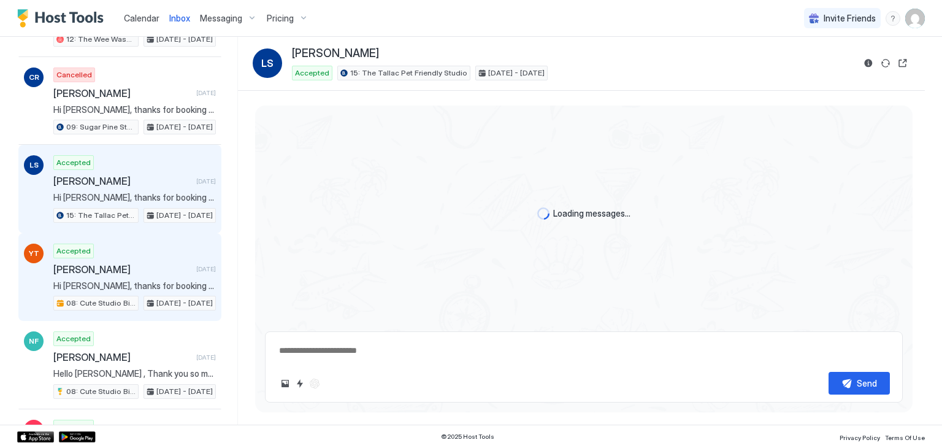
scroll to position [250, 0]
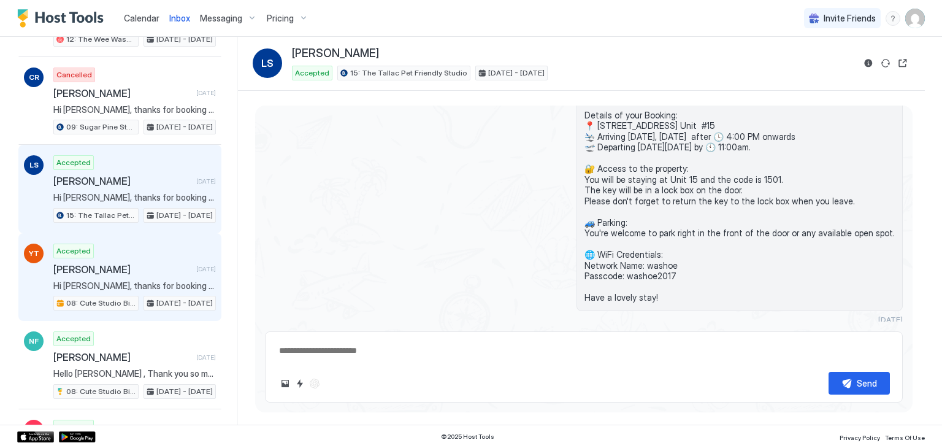
click at [155, 263] on span "[PERSON_NAME]" at bounding box center [122, 269] width 138 height 12
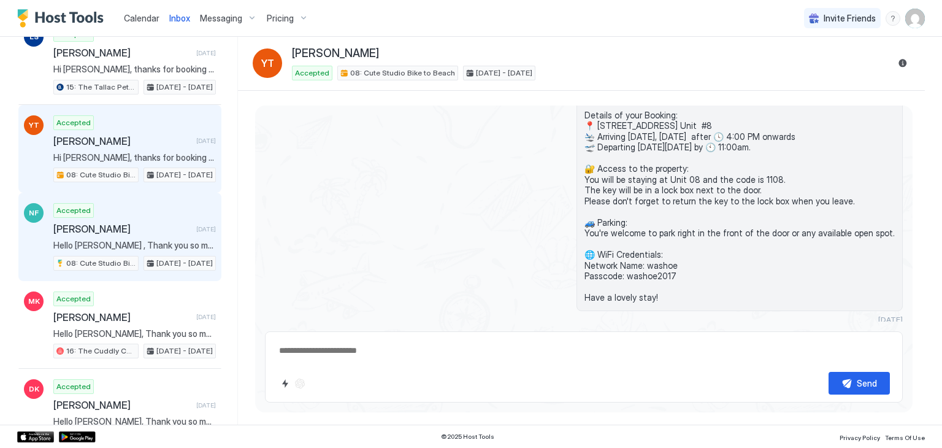
scroll to position [2486, 0]
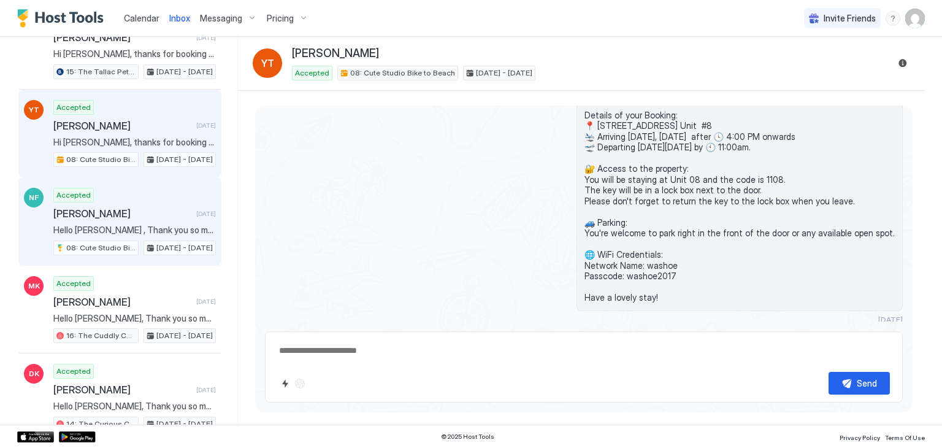
click at [142, 188] on div "Accepted [PERSON_NAME] [DATE] Hello [PERSON_NAME] , Thank you so much for your …" at bounding box center [134, 221] width 163 height 67
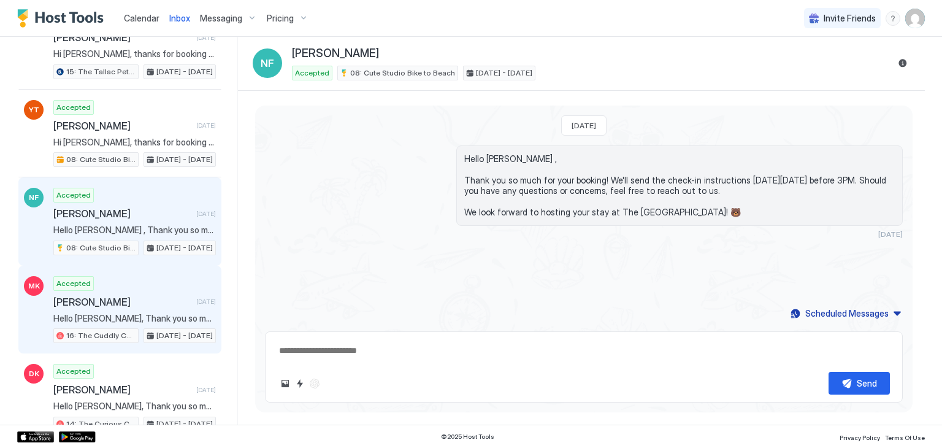
click at [139, 266] on div "MK Accepted [PERSON_NAME] [DATE] Hello [PERSON_NAME], Thank you so much for you…" at bounding box center [119, 310] width 203 height 88
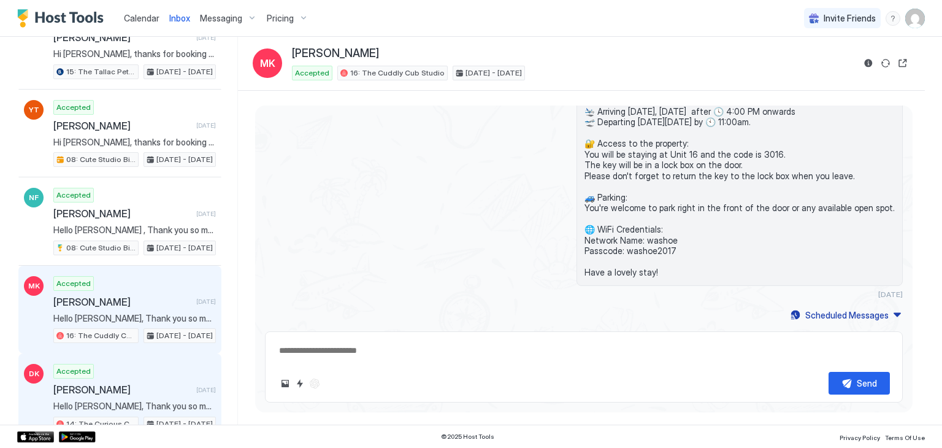
scroll to position [2629, 0]
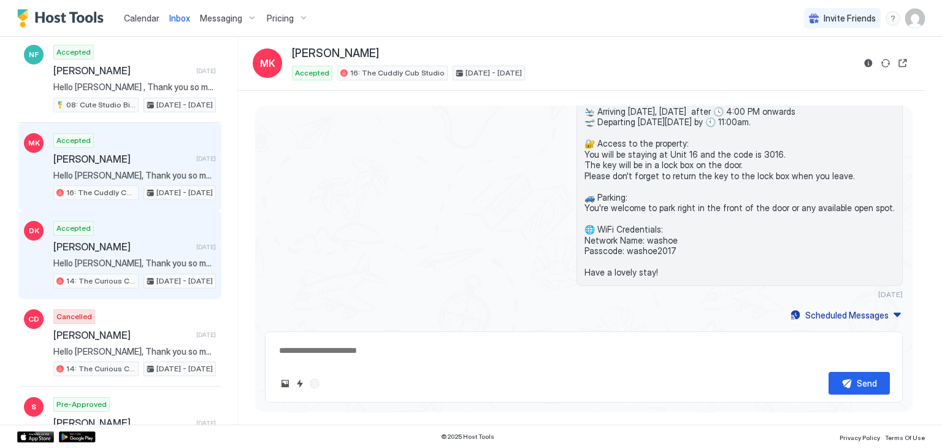
click at [130, 231] on div "Accepted [PERSON_NAME] [DATE] Hello [PERSON_NAME], Thank you so much for your b…" at bounding box center [134, 254] width 163 height 67
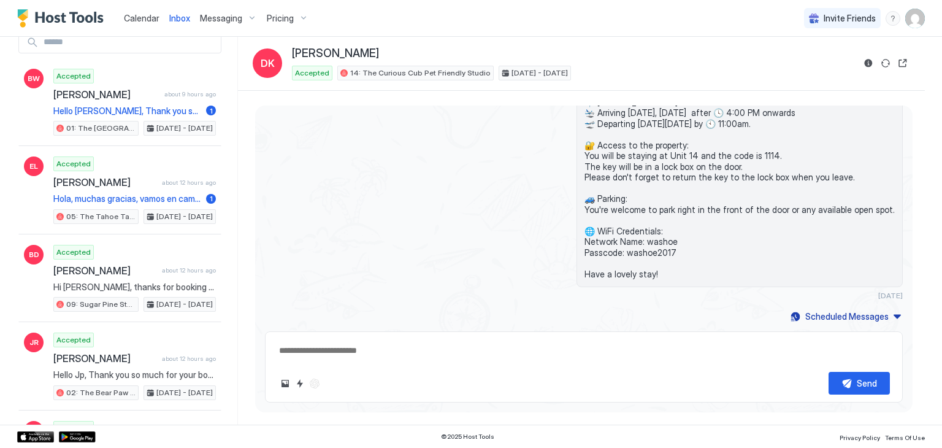
scroll to position [17, 0]
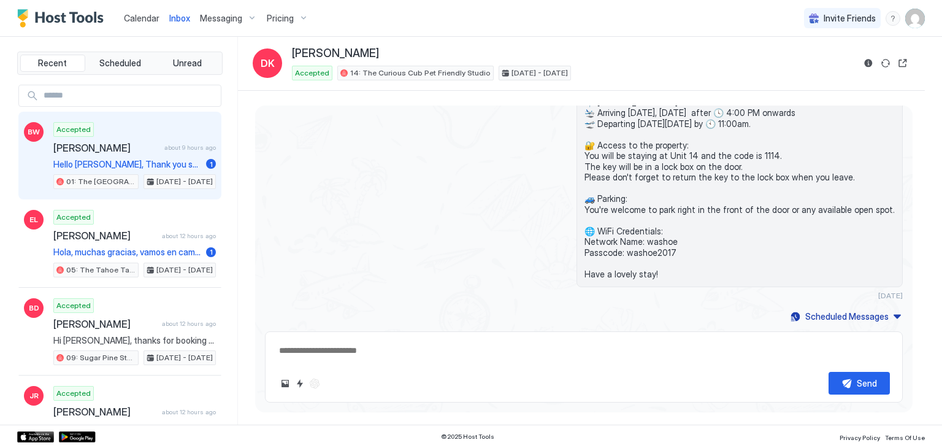
click at [162, 167] on span "Hello [PERSON_NAME], Thank you so much for your booking! We'll send the check-i…" at bounding box center [127, 164] width 148 height 11
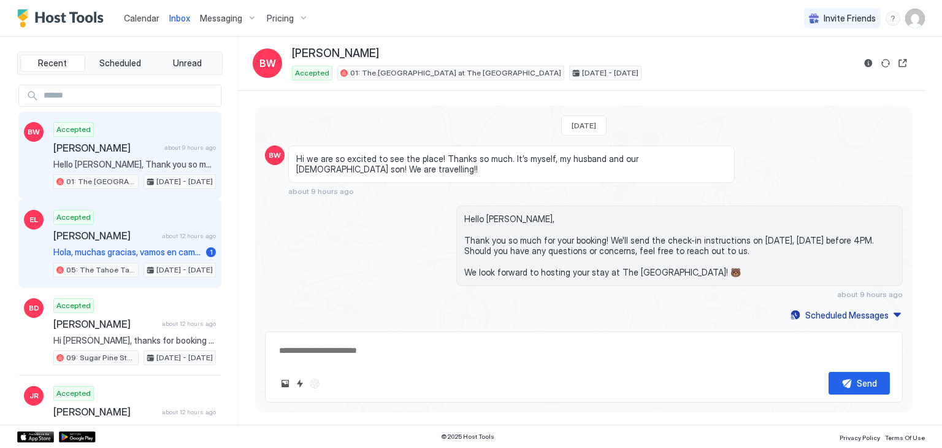
click at [152, 234] on div "[PERSON_NAME] about 12 hours ago" at bounding box center [134, 235] width 163 height 12
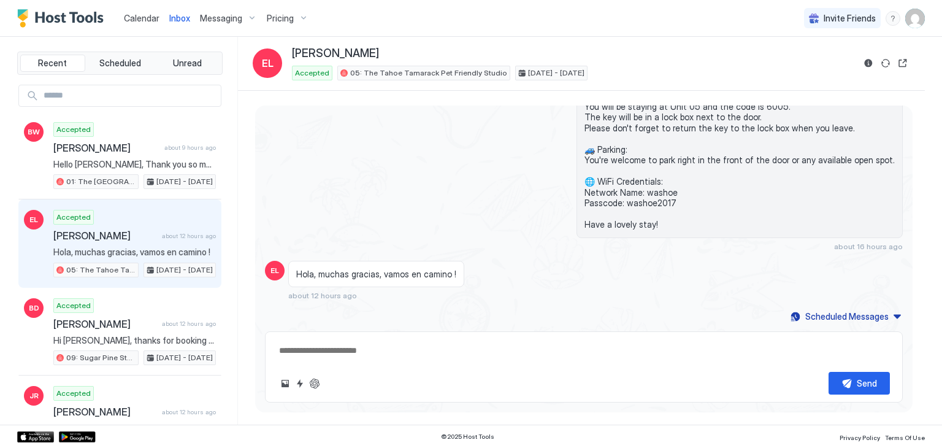
click at [356, 359] on textarea at bounding box center [584, 350] width 612 height 23
type textarea "*"
paste textarea "**********"
type textarea "**********"
click at [331, 376] on div "Send" at bounding box center [584, 383] width 612 height 23
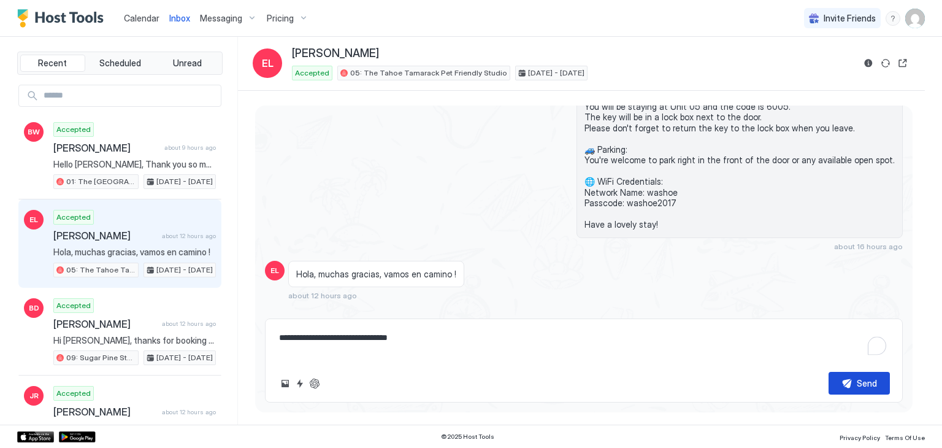
click at [860, 384] on div "Send" at bounding box center [867, 383] width 20 height 13
type textarea "*"
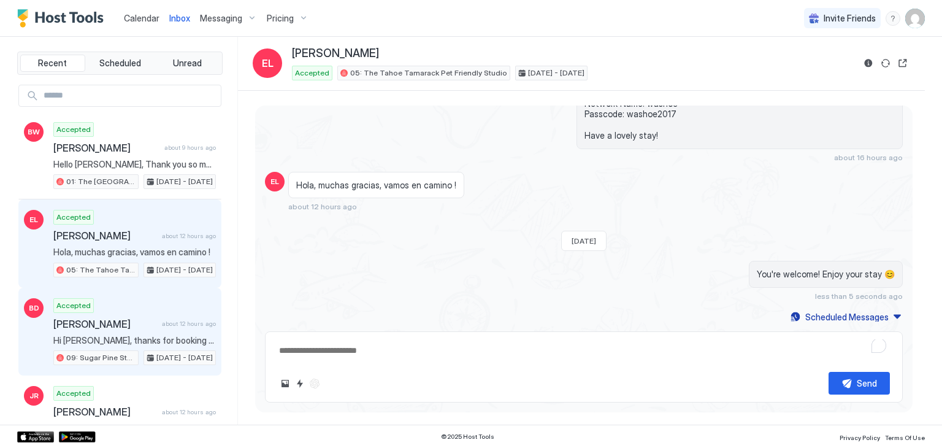
click at [123, 329] on div "Accepted [PERSON_NAME] about 12 hours ago Hi [PERSON_NAME], thanks for booking …" at bounding box center [134, 331] width 163 height 67
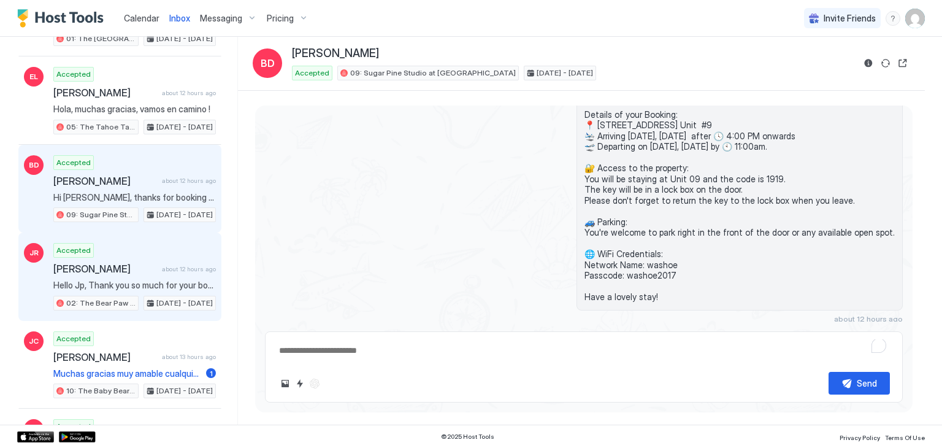
click at [125, 266] on span "[PERSON_NAME]" at bounding box center [105, 268] width 104 height 12
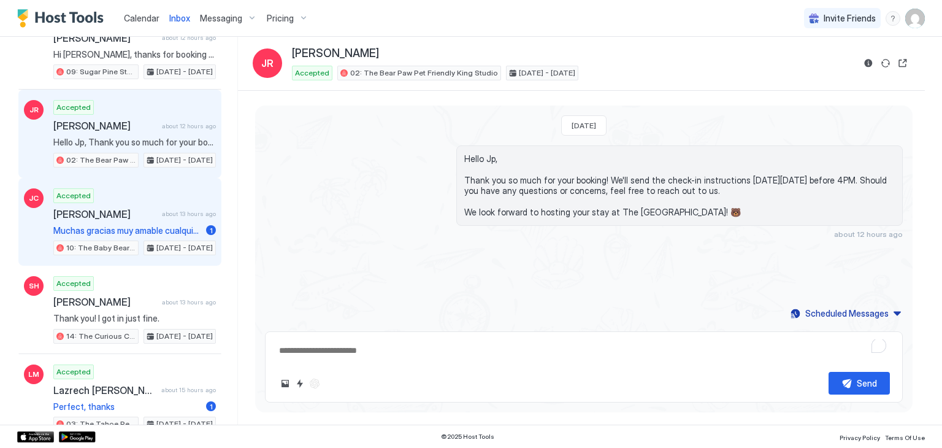
click at [146, 210] on span "[PERSON_NAME]" at bounding box center [105, 214] width 104 height 12
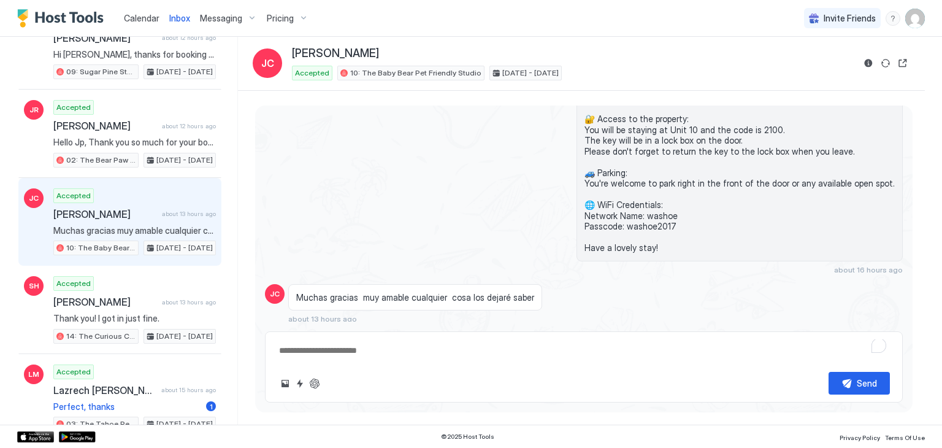
click at [372, 351] on textarea "To enrich screen reader interactions, please activate Accessibility in Grammarl…" at bounding box center [584, 350] width 612 height 23
paste textarea "**********"
type textarea "*"
type textarea "**********"
type textarea "*"
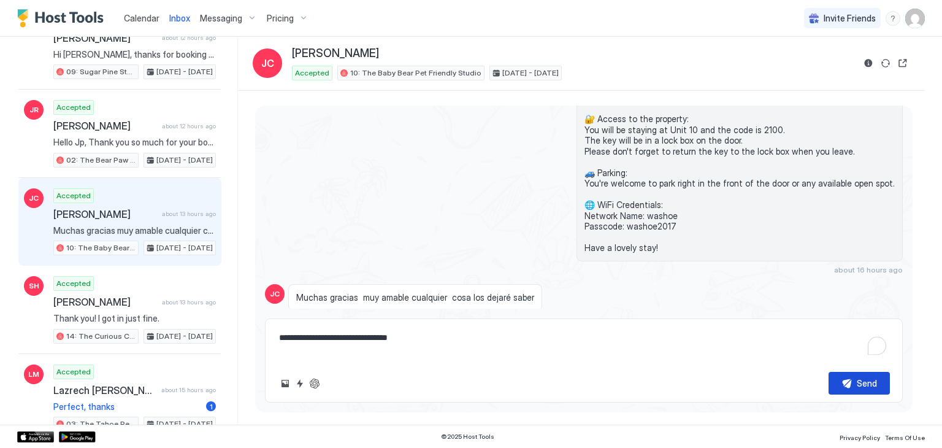
type textarea "**********"
click at [848, 382] on button "Send" at bounding box center [859, 383] width 61 height 23
type textarea "*"
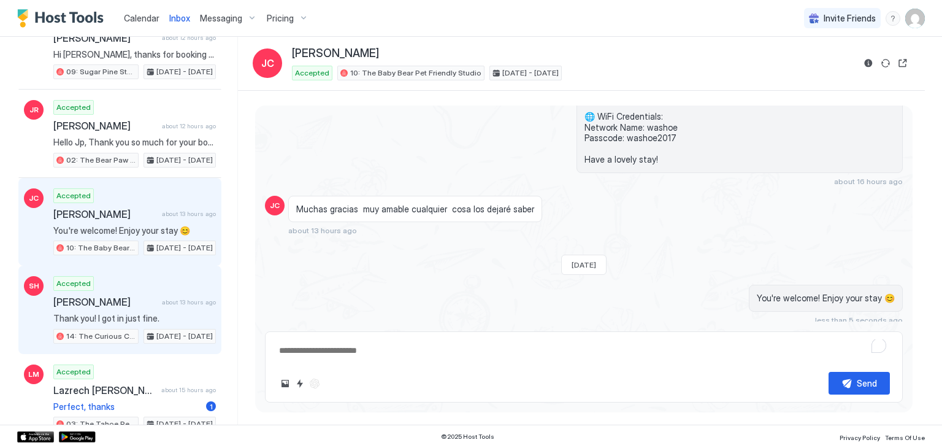
click at [159, 302] on div "[PERSON_NAME] about 13 hours ago" at bounding box center [134, 302] width 163 height 12
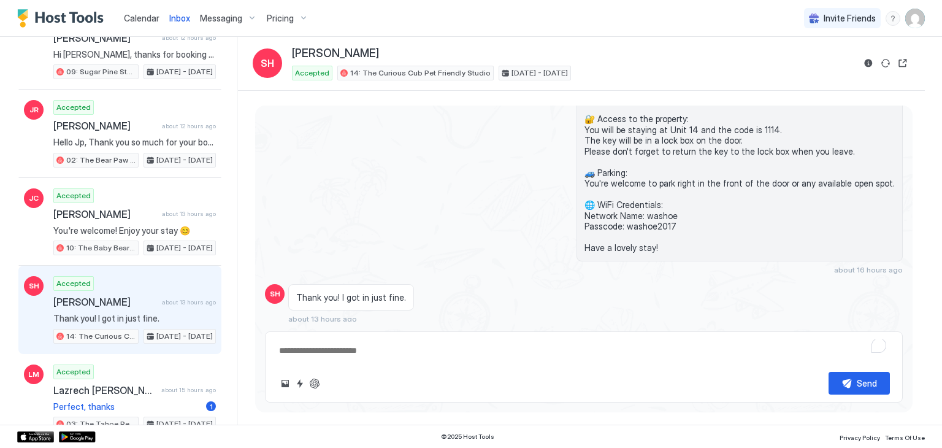
click at [370, 362] on div "Send" at bounding box center [584, 366] width 638 height 71
click at [375, 356] on textarea "To enrich screen reader interactions, please activate Accessibility in Grammarl…" at bounding box center [584, 350] width 612 height 23
paste textarea "**********"
type textarea "*"
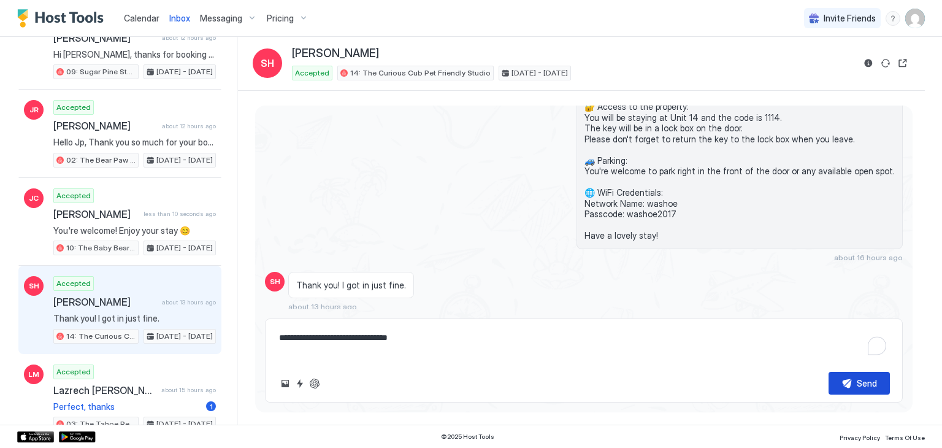
type textarea "**********"
click at [851, 380] on button "Send" at bounding box center [859, 383] width 61 height 23
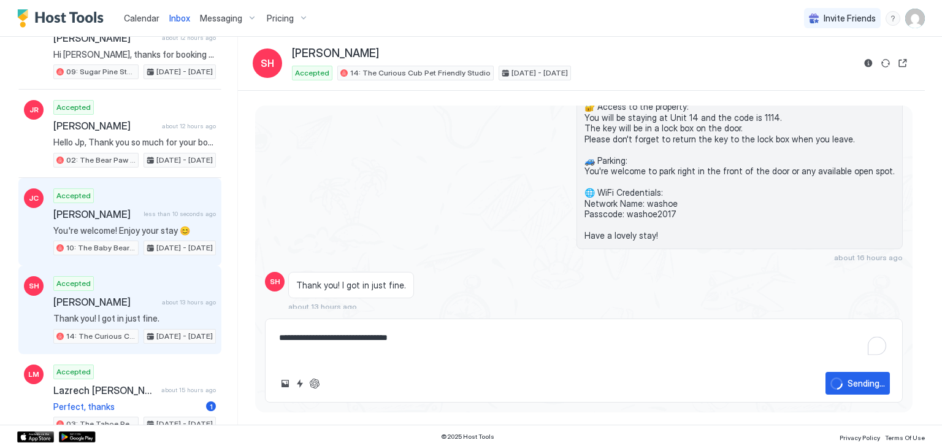
type textarea "*"
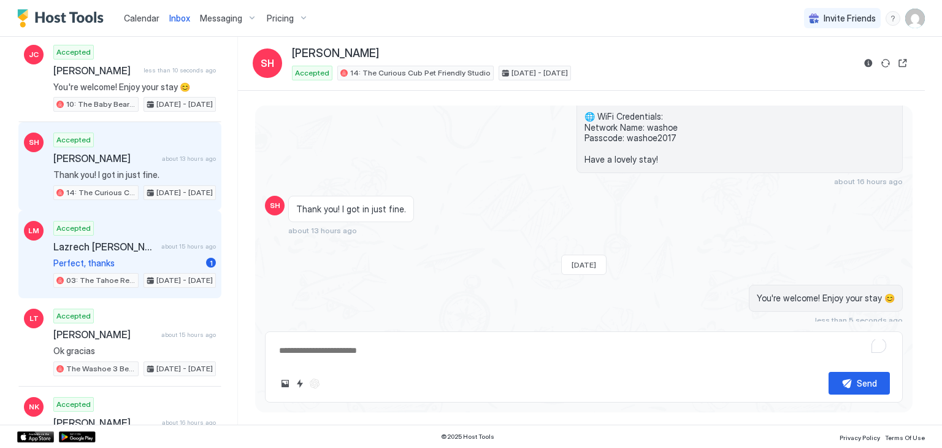
click at [103, 240] on span "Lazrech [PERSON_NAME]" at bounding box center [104, 246] width 103 height 12
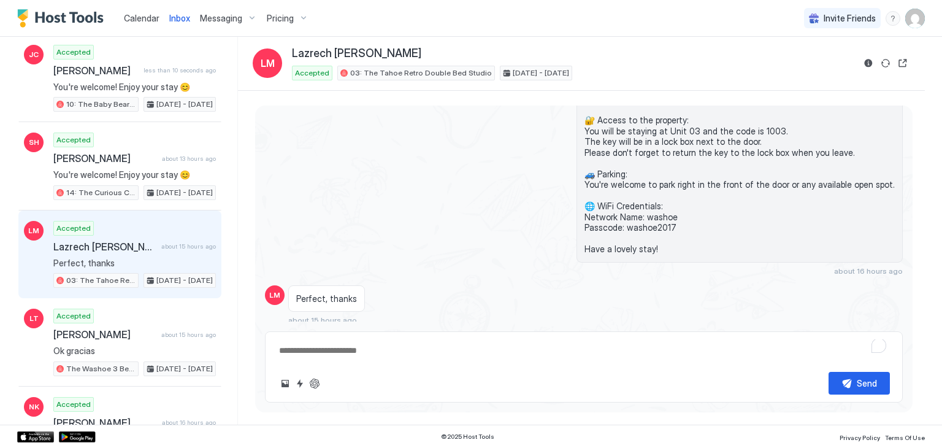
click at [342, 351] on textarea "To enrich screen reader interactions, please activate Accessibility in Grammarl…" at bounding box center [584, 350] width 612 height 23
paste textarea "**********"
type textarea "*"
type textarea "**********"
click at [847, 379] on button "Send" at bounding box center [859, 383] width 61 height 23
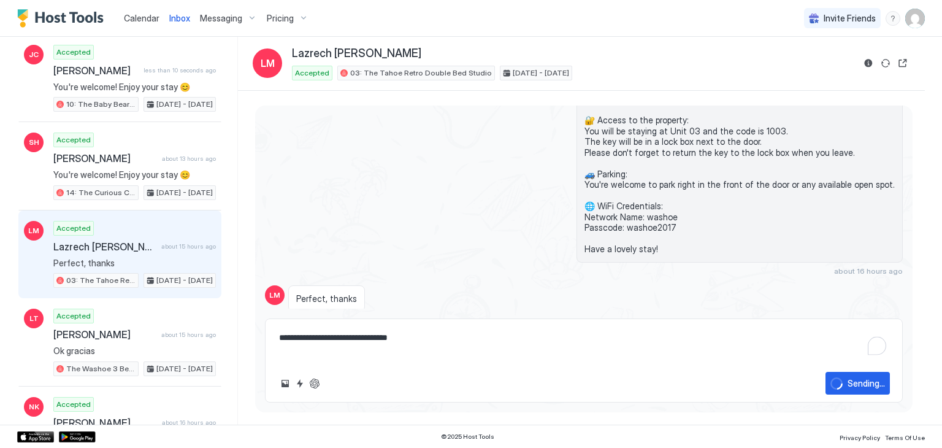
type textarea "*"
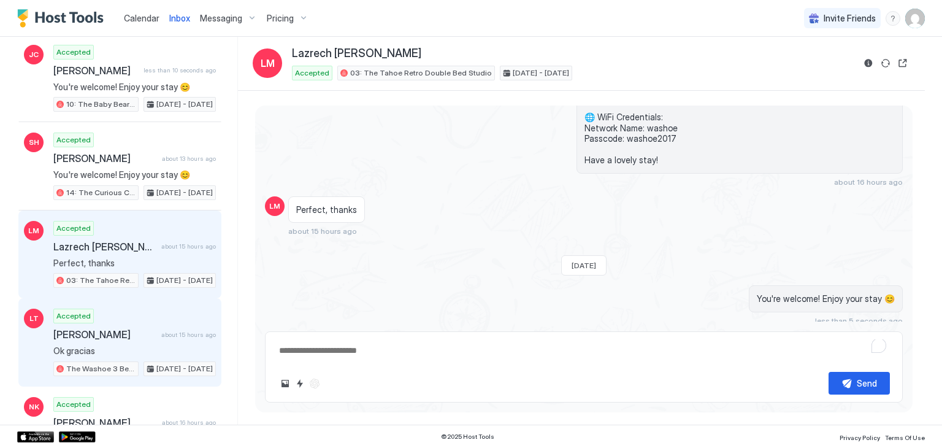
click at [151, 313] on div "Accepted [PERSON_NAME] about 15 hours ago Ok gracias The Washoe 3 Bedroom Famil…" at bounding box center [134, 341] width 163 height 67
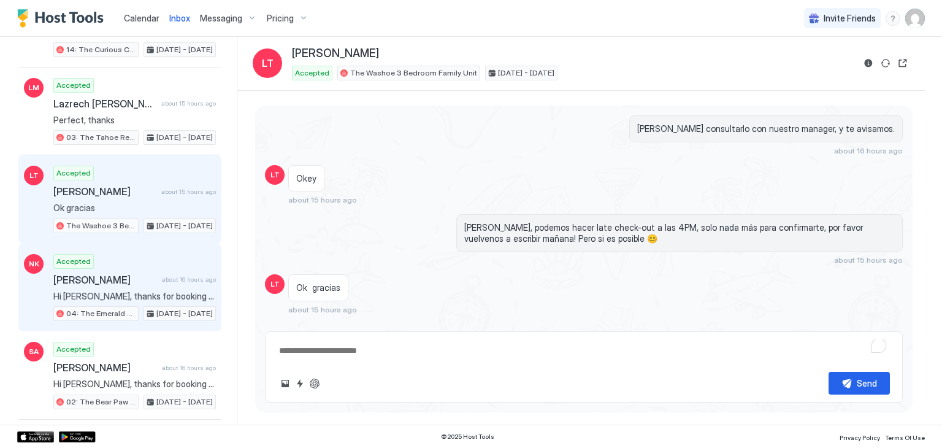
click at [100, 278] on span "[PERSON_NAME]" at bounding box center [105, 280] width 104 height 12
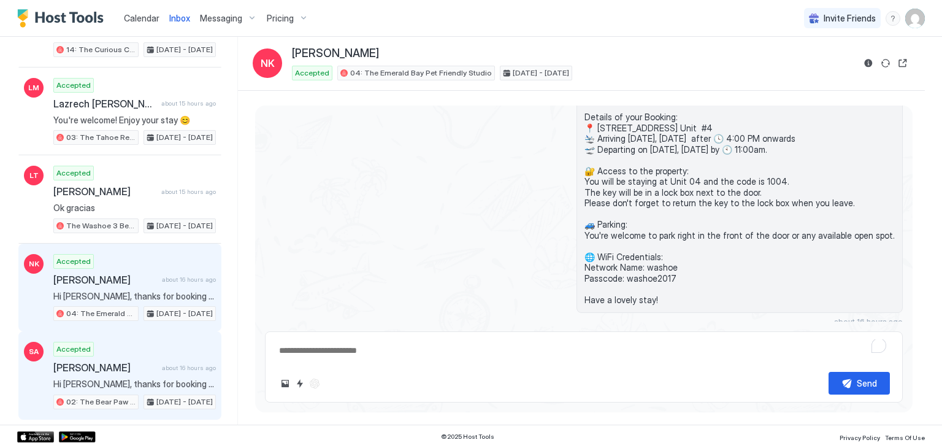
click at [162, 364] on span "about 16 hours ago" at bounding box center [189, 368] width 54 height 8
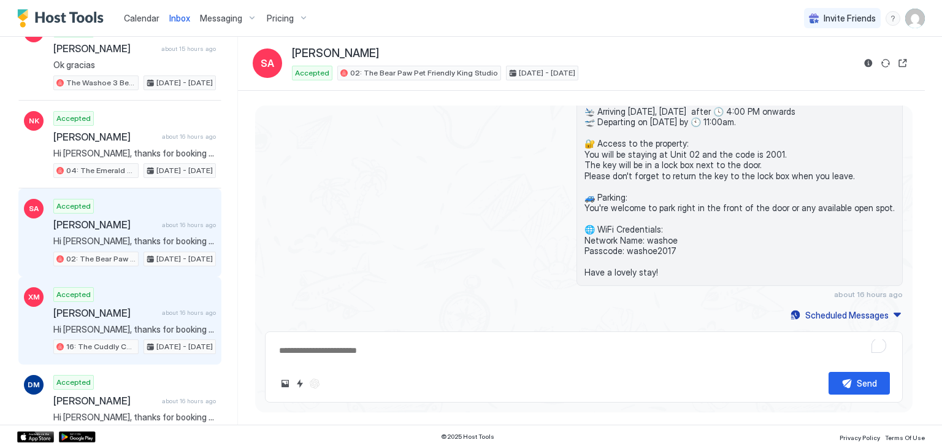
click at [153, 307] on div "[PERSON_NAME] about 16 hours ago" at bounding box center [134, 313] width 163 height 12
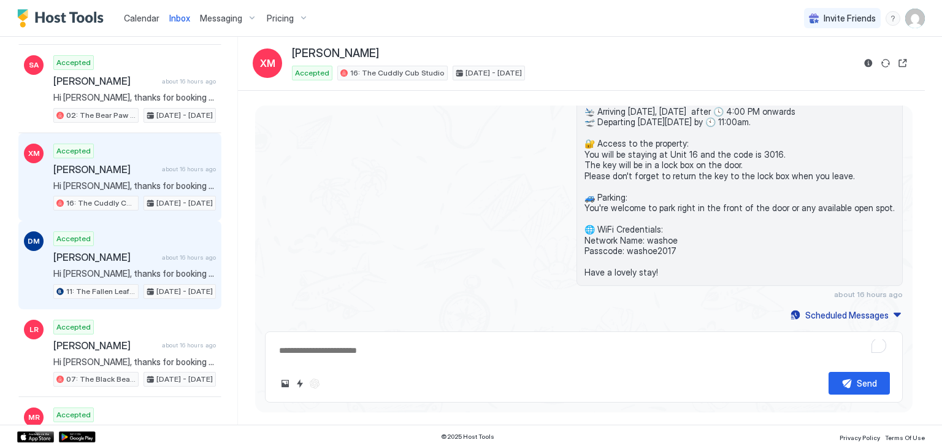
click at [153, 258] on div "Accepted [PERSON_NAME] about 16 hours ago Hi [PERSON_NAME], thanks for booking …" at bounding box center [134, 264] width 163 height 67
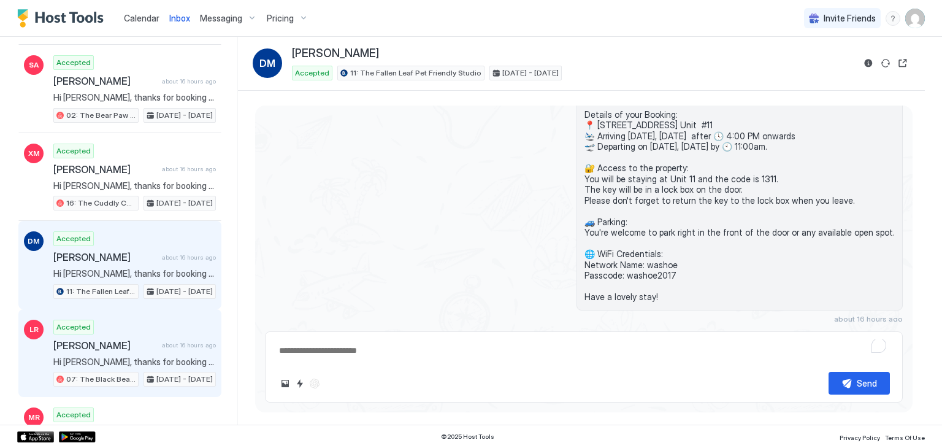
click at [150, 339] on span "[PERSON_NAME]" at bounding box center [105, 345] width 104 height 12
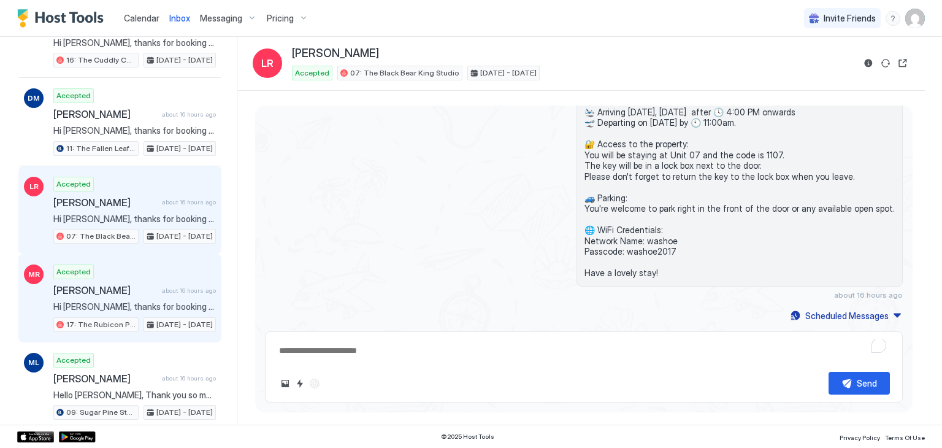
click at [140, 301] on span "Hi [PERSON_NAME], thanks for booking your stay with us! Details of your Booking…" at bounding box center [134, 306] width 163 height 11
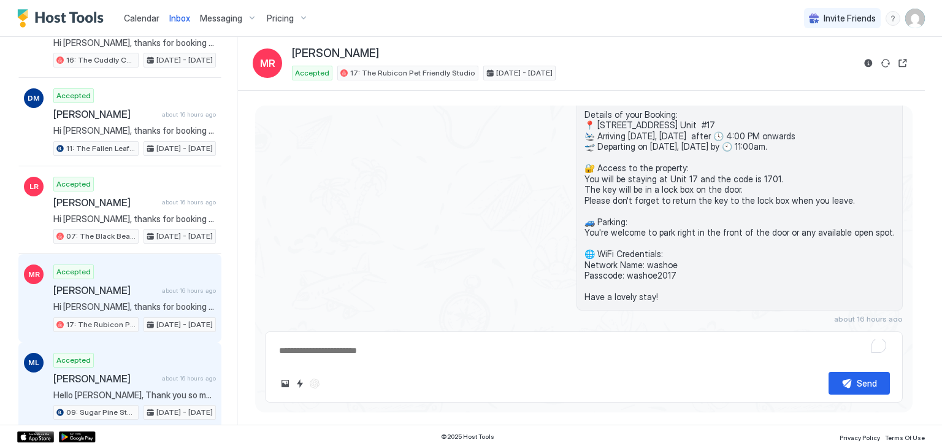
click at [132, 354] on div "Accepted [PERSON_NAME] about 16 hours ago Hello [PERSON_NAME], Thank you so muc…" at bounding box center [134, 386] width 163 height 67
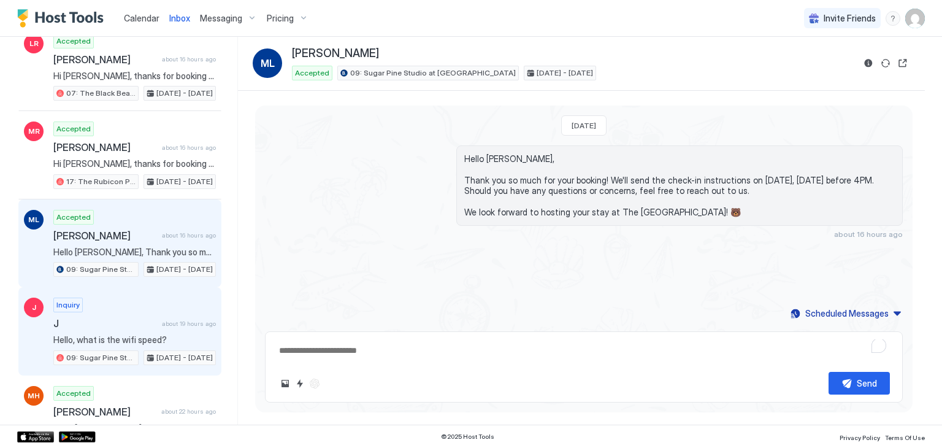
click at [139, 317] on span "J" at bounding box center [105, 323] width 104 height 12
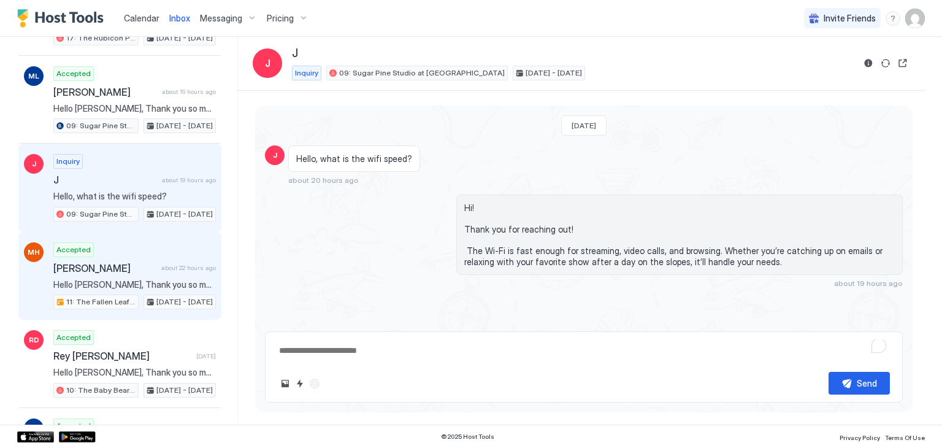
click at [136, 265] on div "Accepted [PERSON_NAME] about 22 hours ago Hello [PERSON_NAME], Thank you so muc…" at bounding box center [134, 275] width 163 height 67
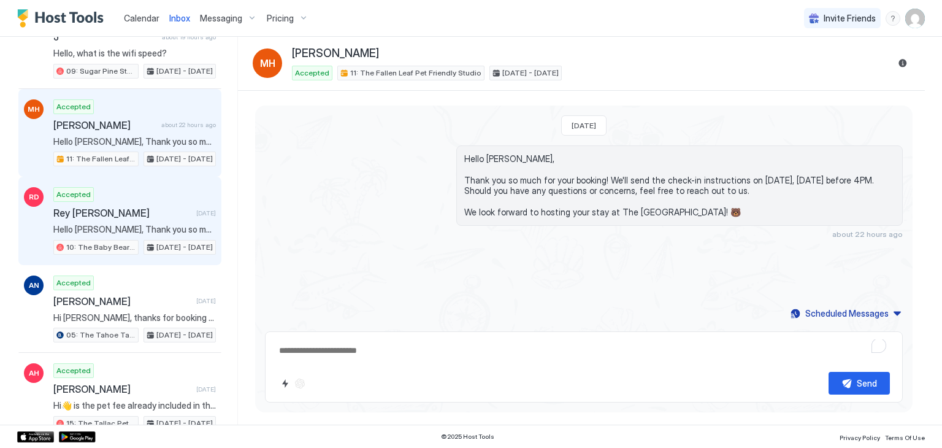
click at [137, 207] on span "Rey [PERSON_NAME]" at bounding box center [122, 213] width 138 height 12
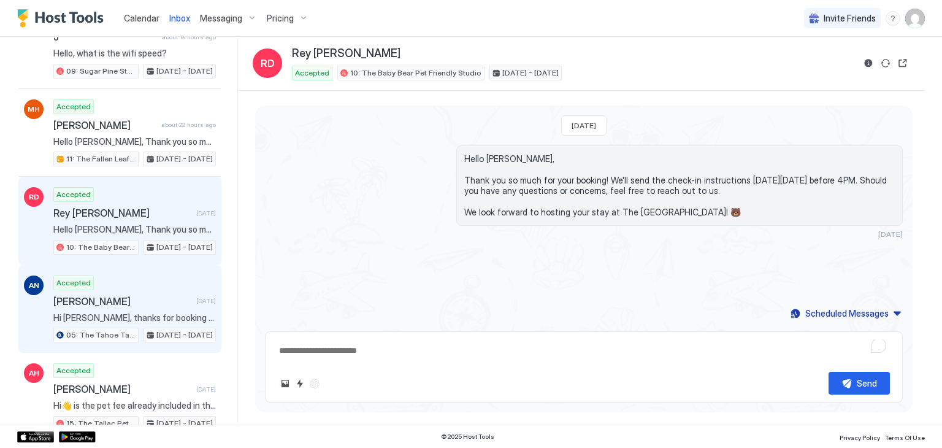
click at [142, 295] on span "[PERSON_NAME]" at bounding box center [122, 301] width 138 height 12
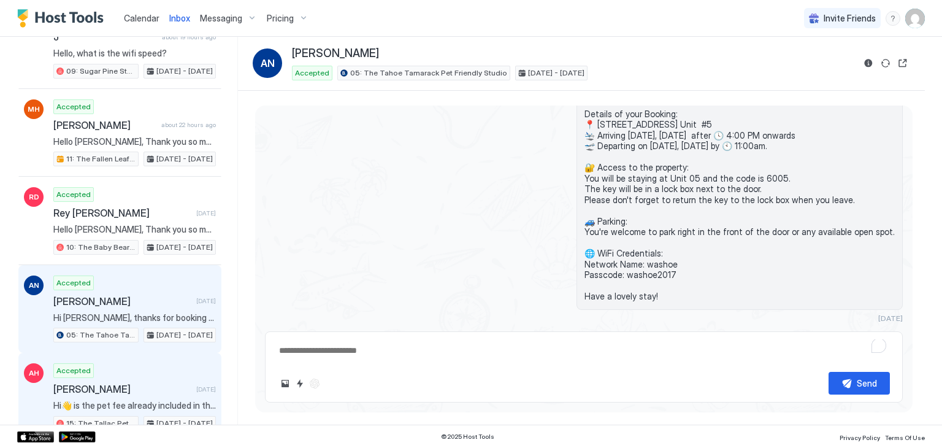
click at [149, 363] on div "Accepted [PERSON_NAME] [DATE] Hi👋 is the pet fee already included in this ? 15:…" at bounding box center [134, 396] width 163 height 67
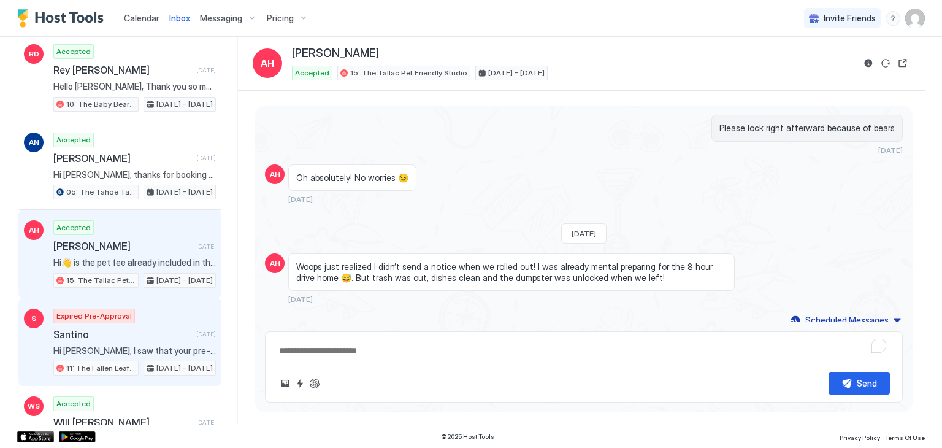
click at [157, 310] on div "Expired Pre-Approval Santino [DATE] Hi [PERSON_NAME], I saw that your pre-appro…" at bounding box center [134, 341] width 163 height 67
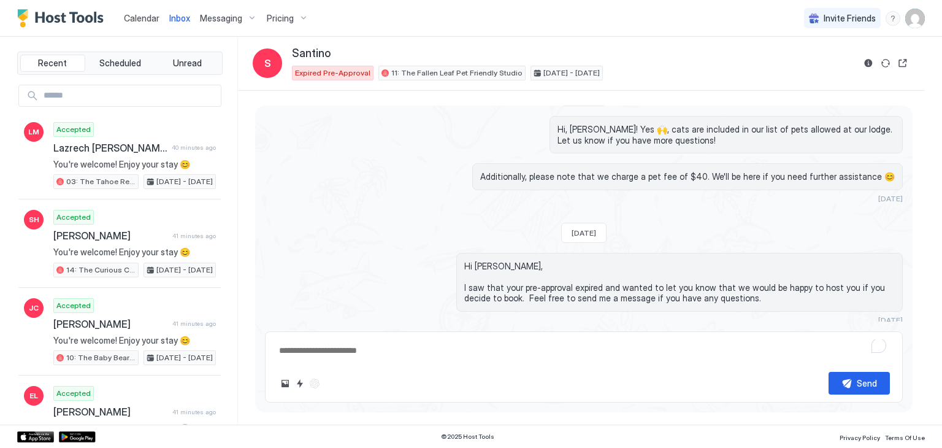
type textarea "*"
